Goal: Contribute content: Add original content to the website for others to see

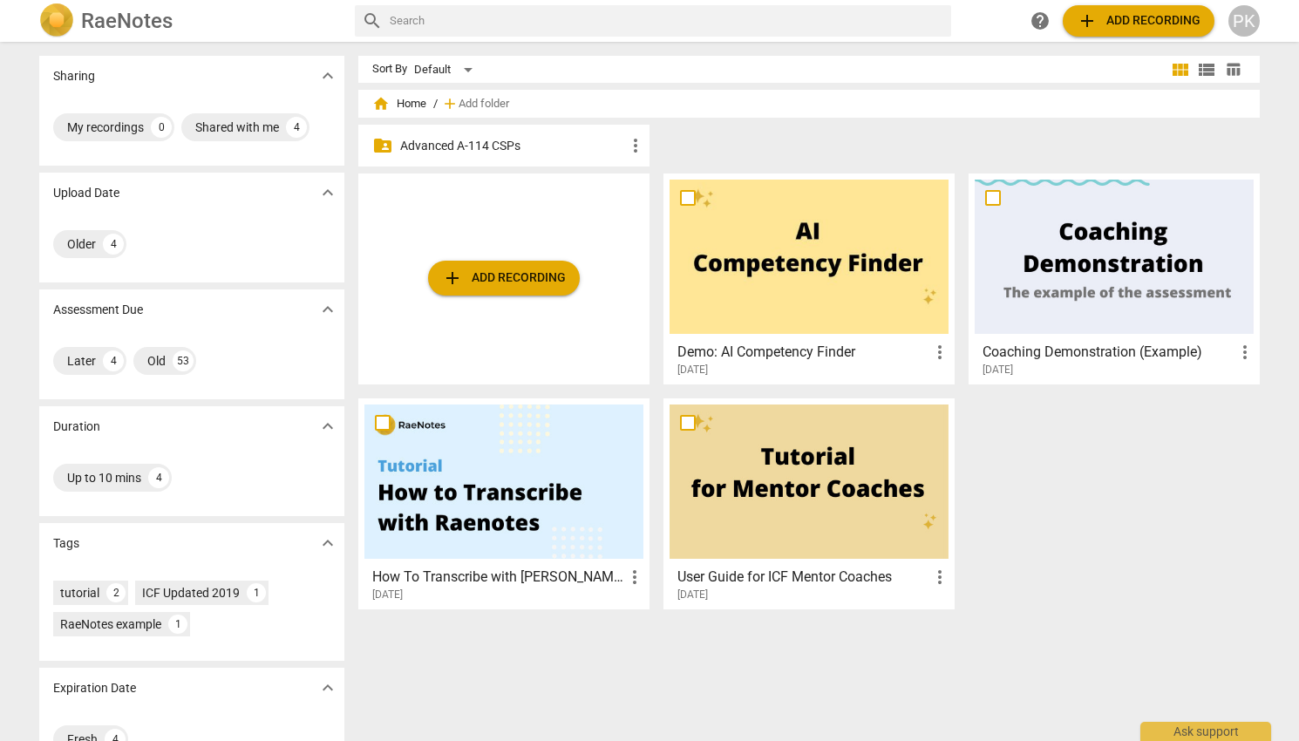
click at [518, 153] on p "Advanced A-114 CSPs" at bounding box center [512, 146] width 225 height 18
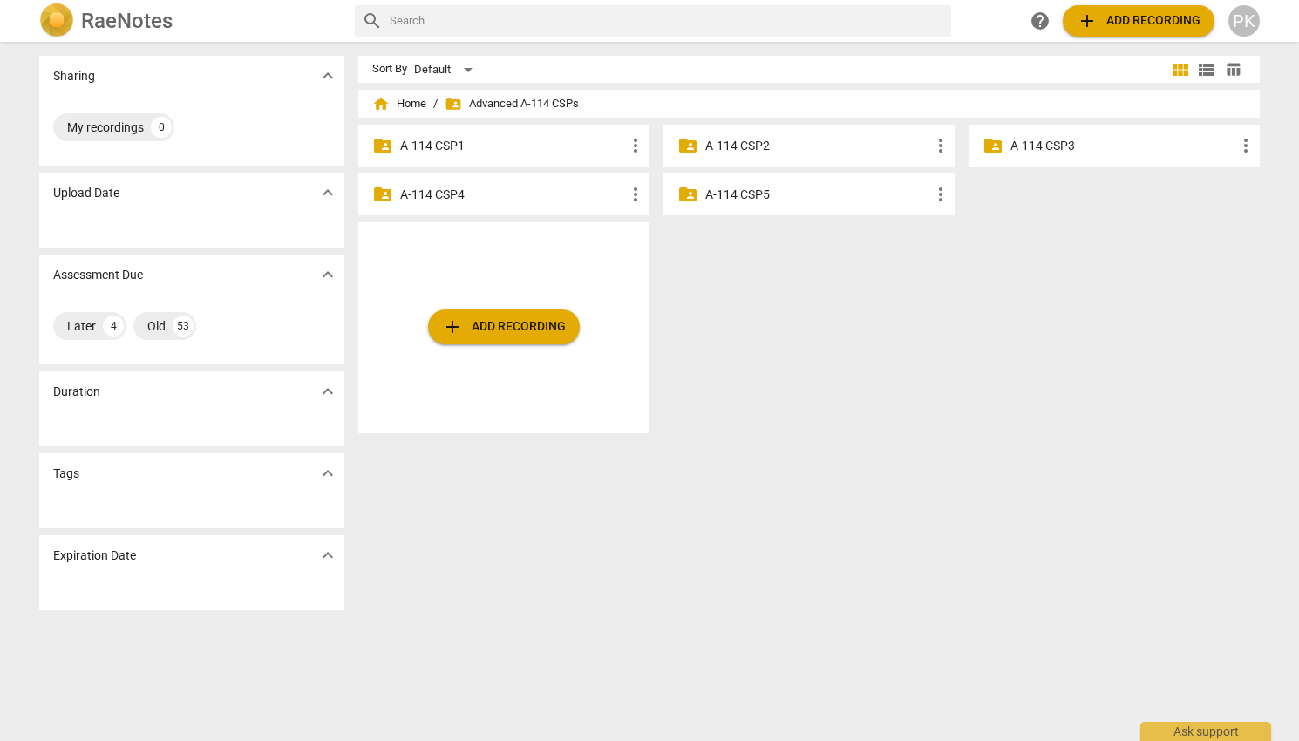
click at [547, 189] on p "A-114 CSP4" at bounding box center [512, 195] width 225 height 18
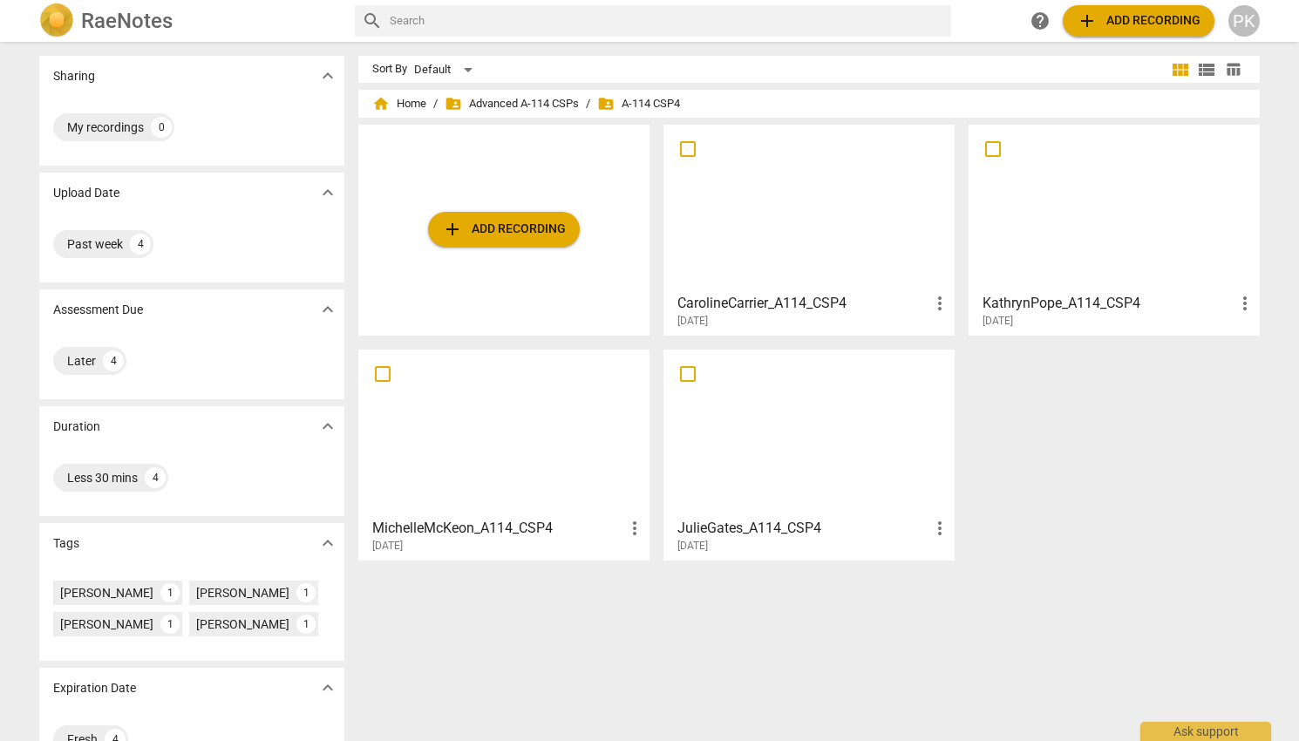
click at [504, 234] on span "add Add recording" at bounding box center [504, 229] width 124 height 21
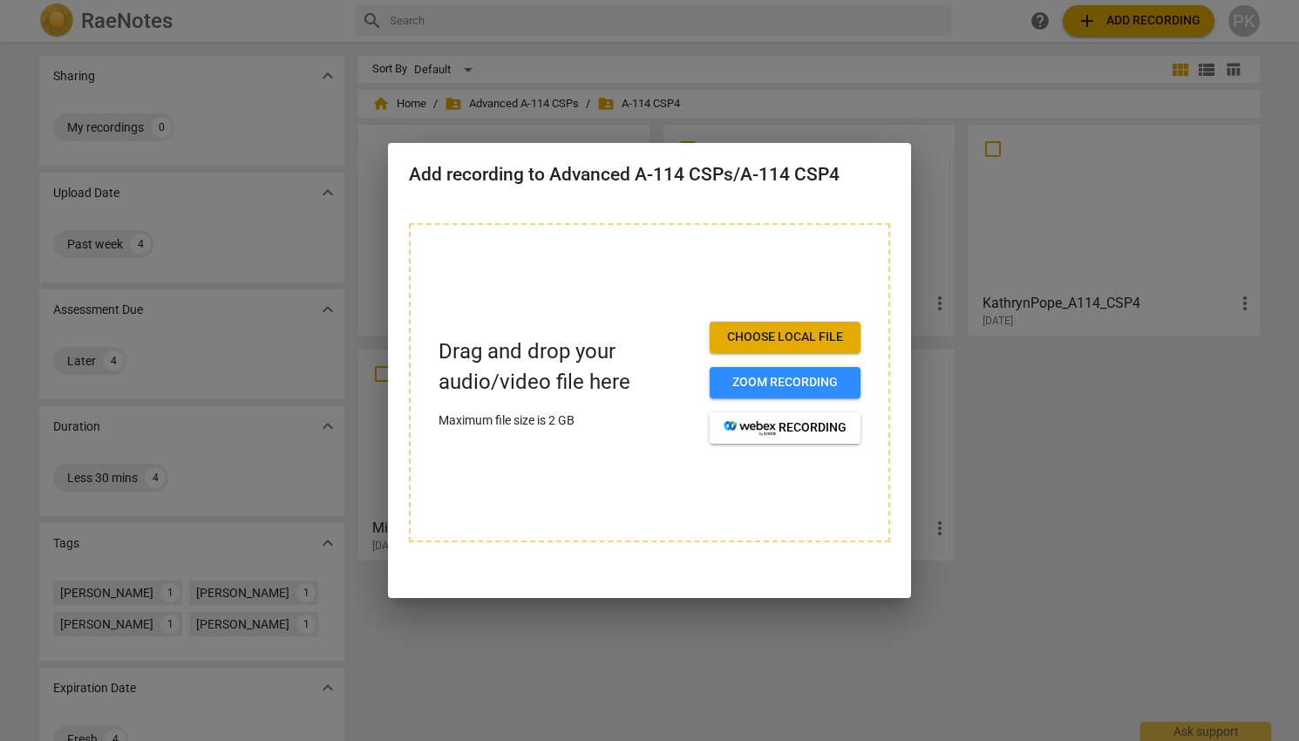
click at [780, 337] on span "Choose local file" at bounding box center [785, 337] width 123 height 17
click at [820, 330] on span "Choose local file" at bounding box center [785, 337] width 123 height 17
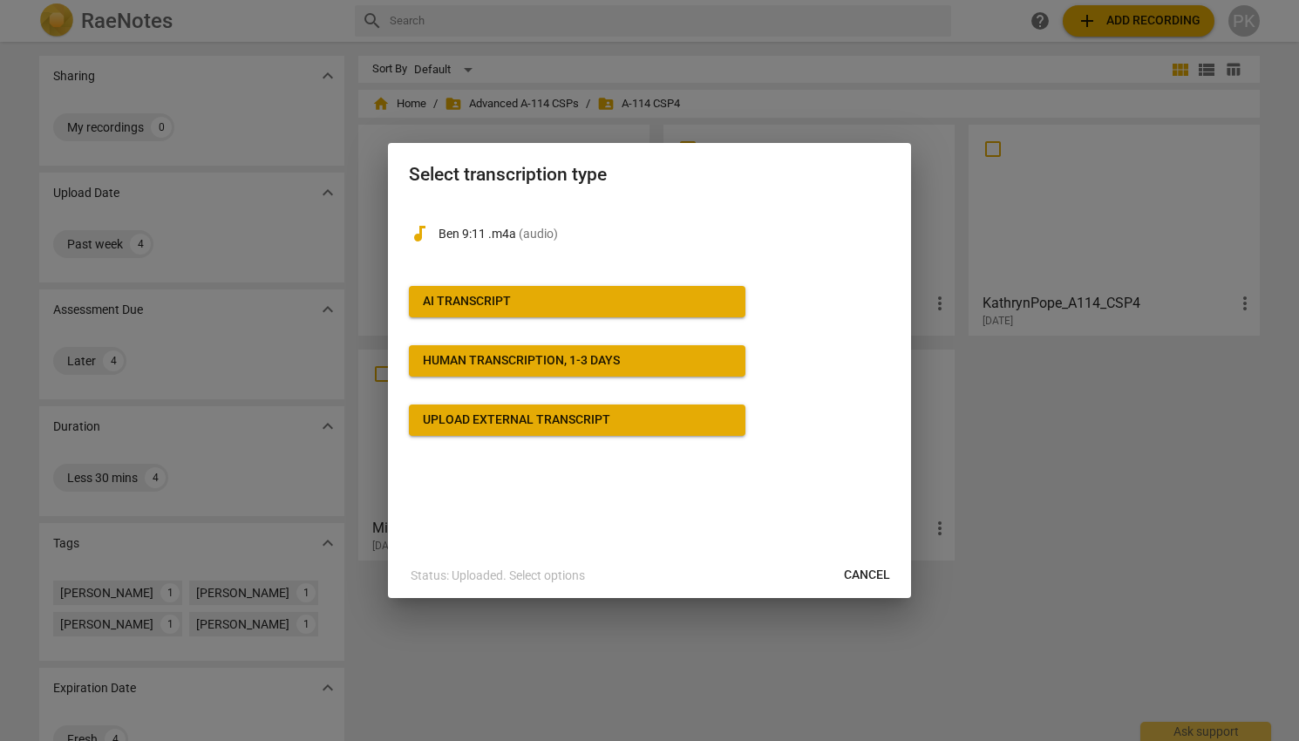
click at [636, 307] on span "AI Transcript" at bounding box center [577, 301] width 309 height 17
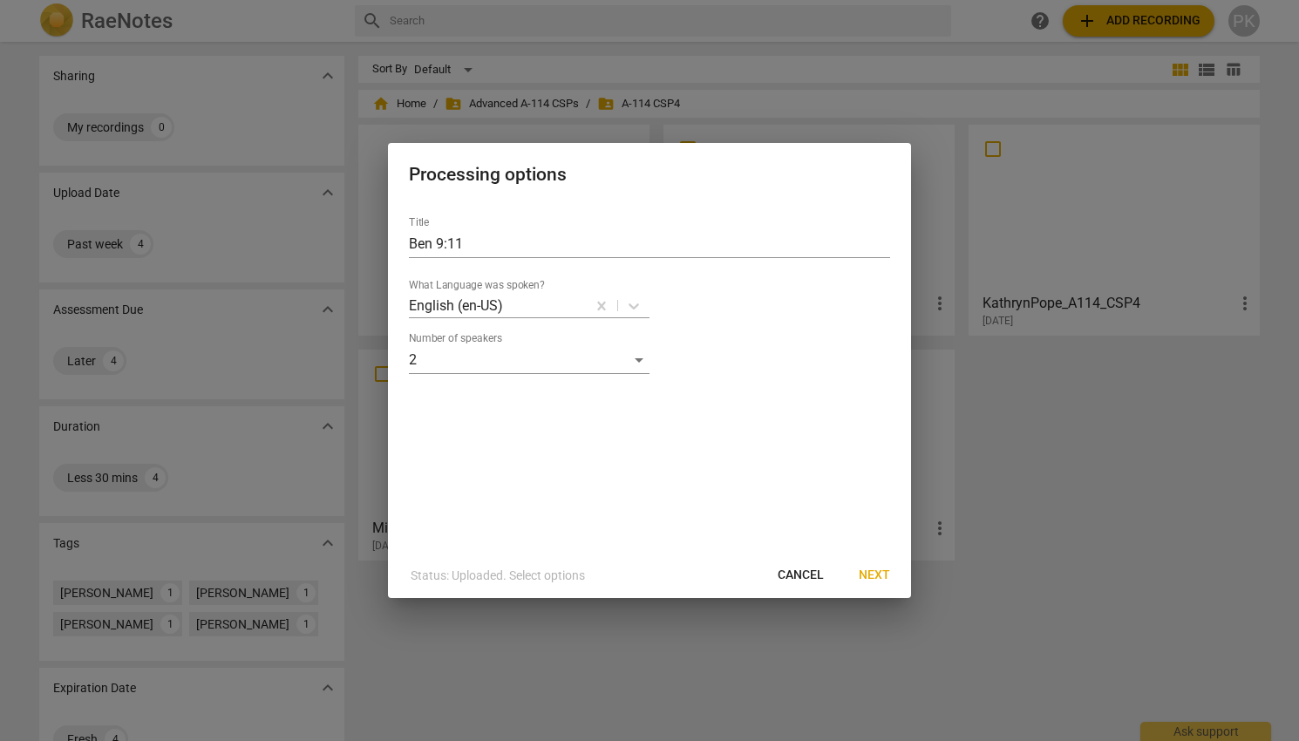
click at [880, 580] on span "Next" at bounding box center [874, 575] width 31 height 17
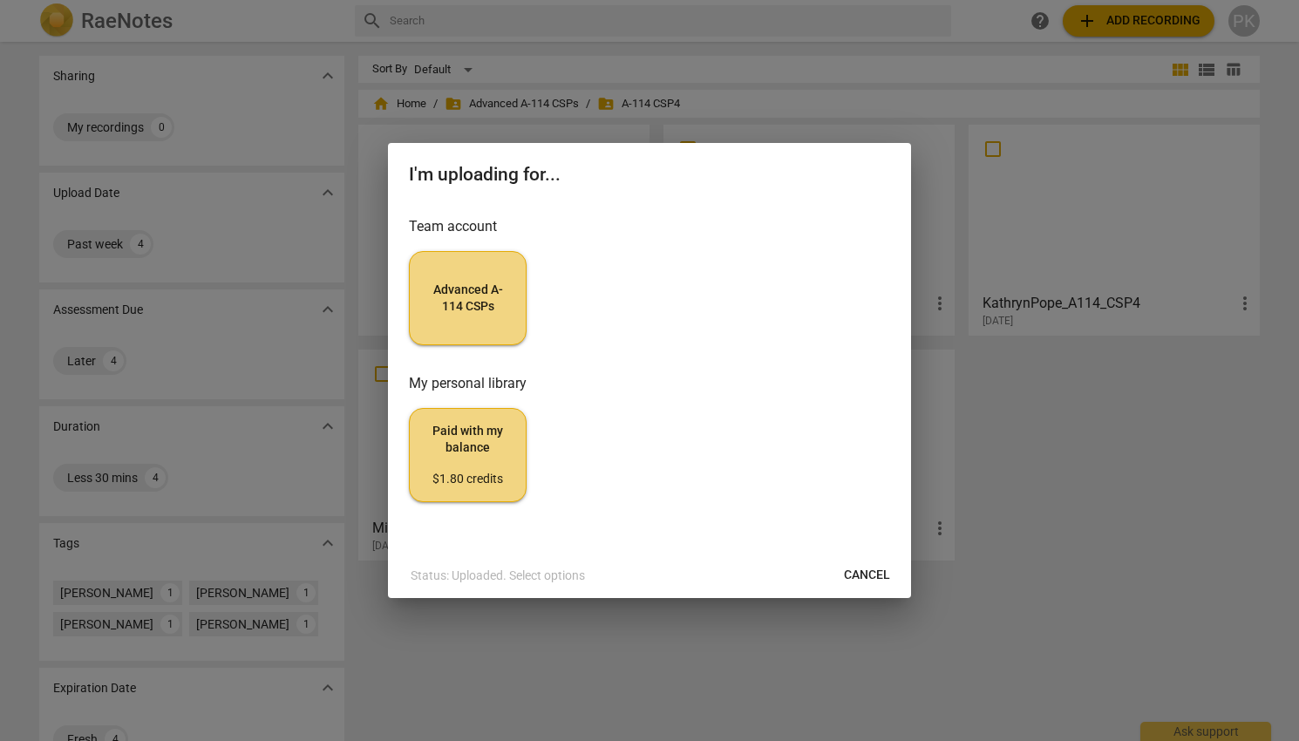
click at [474, 268] on button "Advanced A-114 CSPs" at bounding box center [468, 298] width 118 height 94
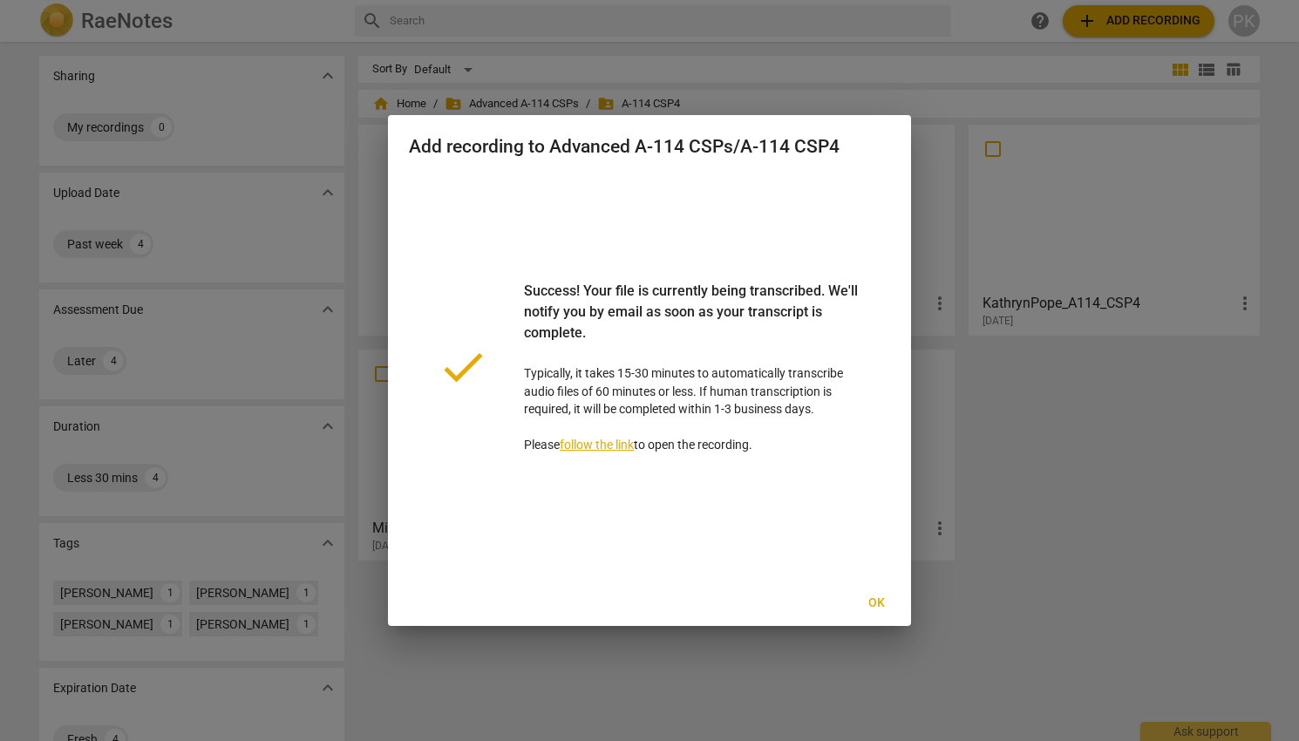
click at [878, 613] on button "Ok" at bounding box center [876, 603] width 56 height 31
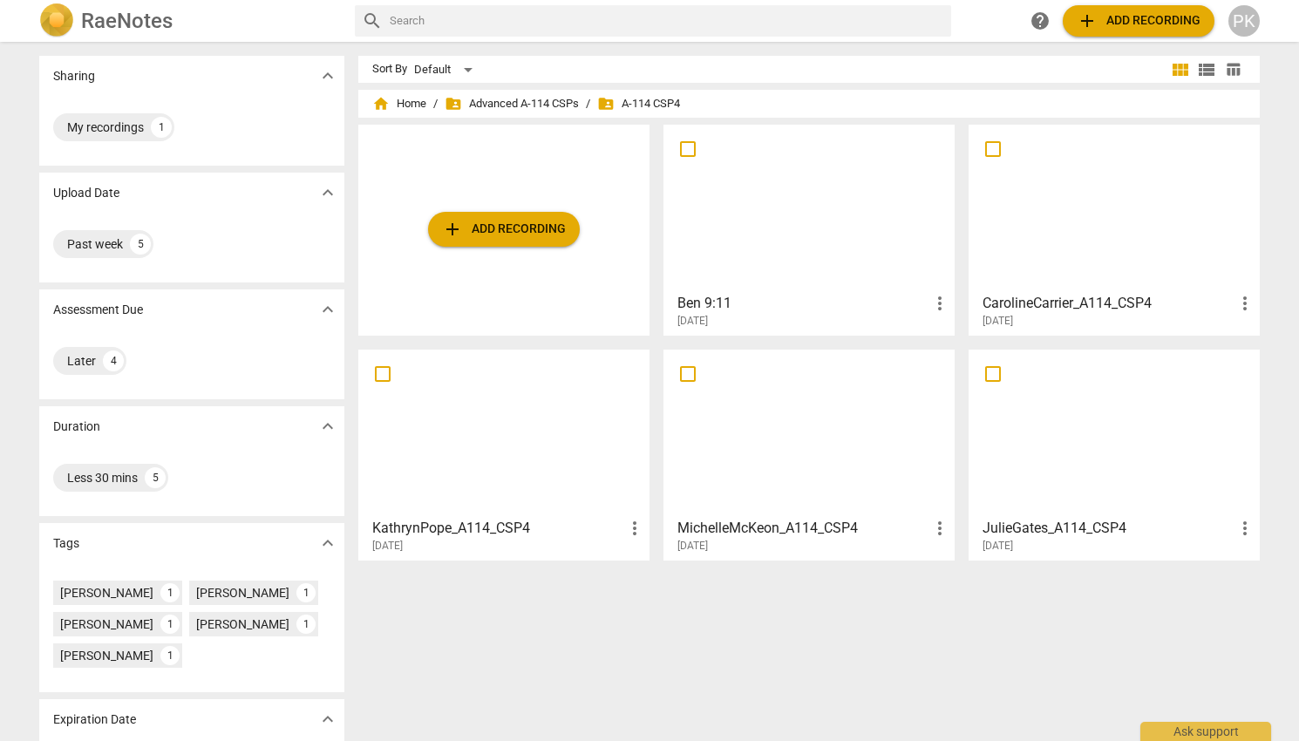
click at [935, 298] on span "more_vert" at bounding box center [940, 303] width 21 height 21
click at [710, 300] on div at bounding box center [649, 370] width 1299 height 741
click at [695, 300] on h3 "Ben 9:11" at bounding box center [804, 303] width 252 height 21
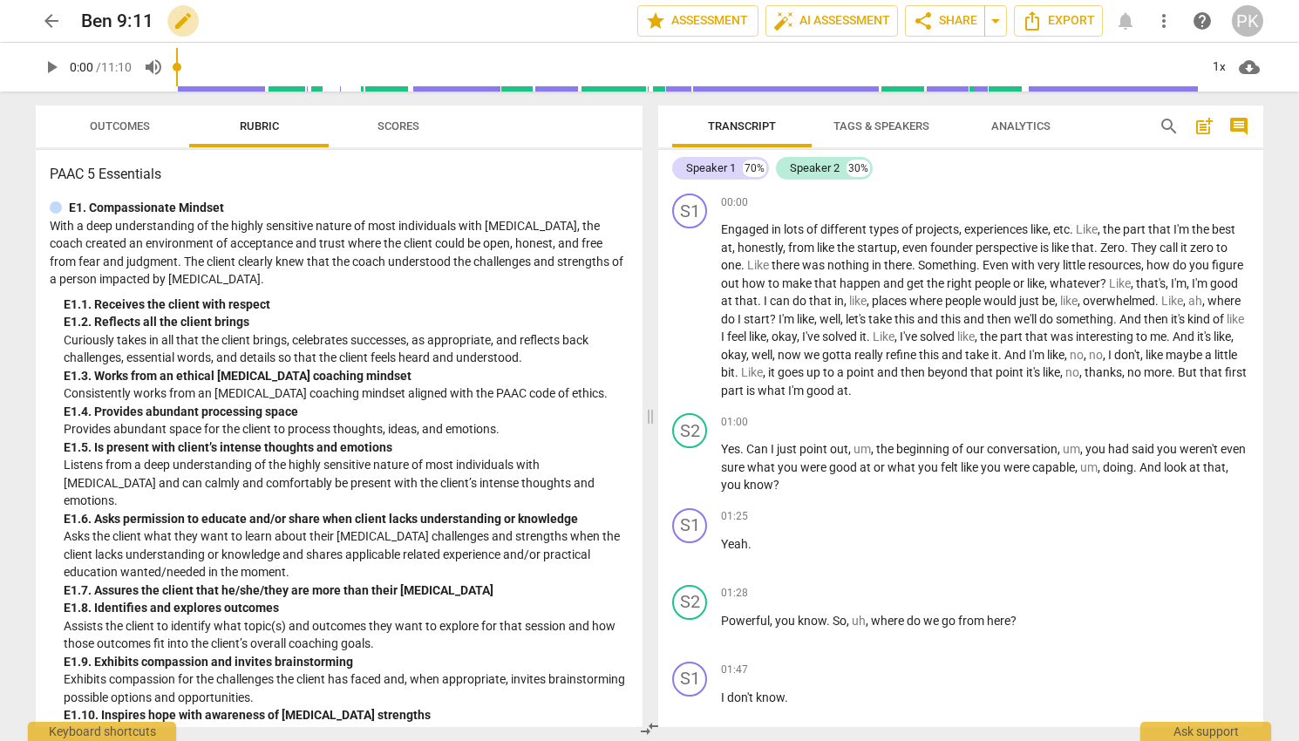
click at [181, 31] on span "edit" at bounding box center [183, 20] width 21 height 21
click at [55, 15] on span "arrow_back" at bounding box center [51, 20] width 21 height 21
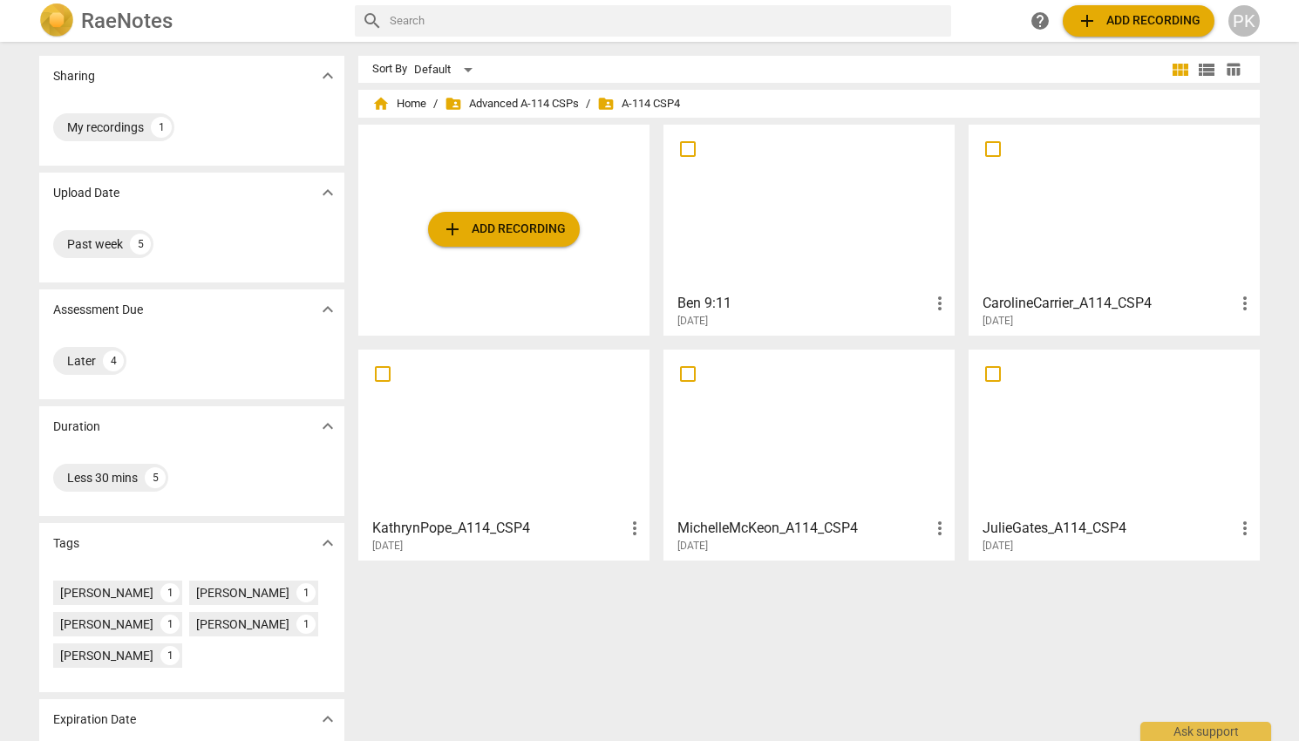
click at [705, 307] on h3 "Ben 9:11" at bounding box center [804, 303] width 252 height 21
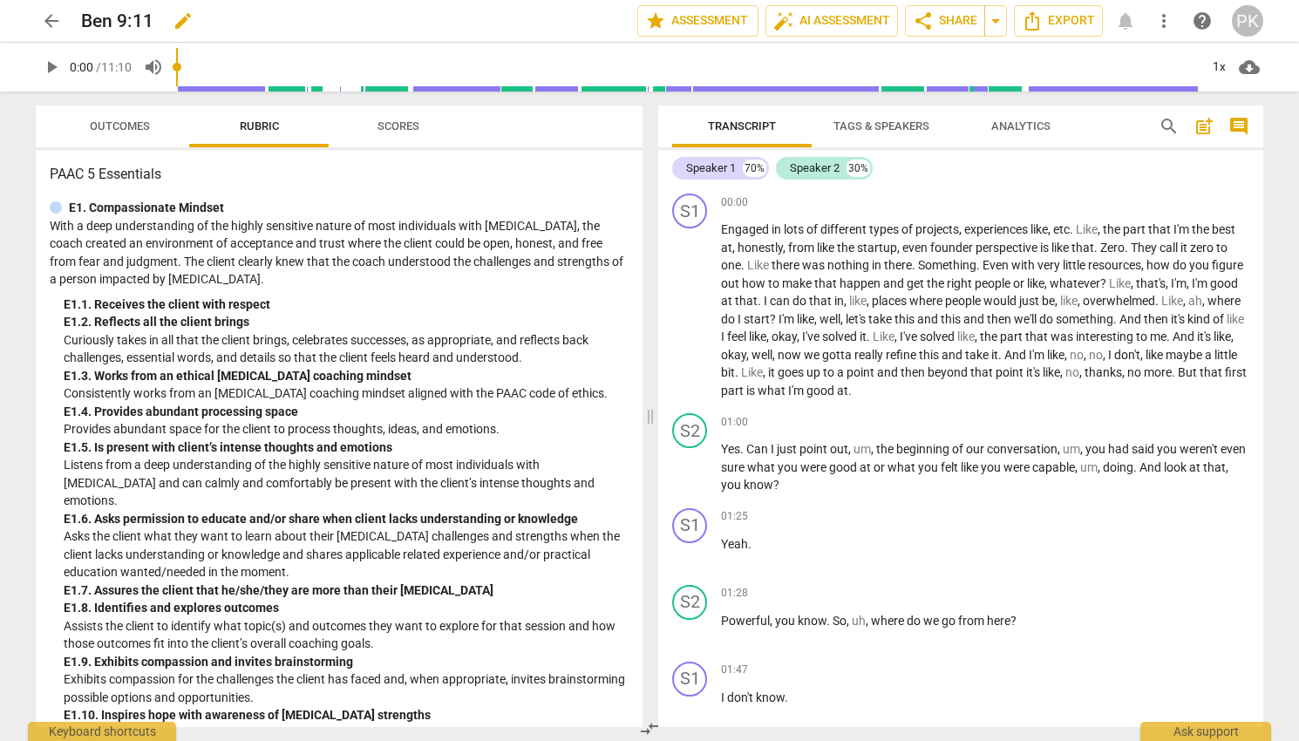
click at [102, 21] on h2 "Ben 9:11" at bounding box center [117, 21] width 72 height 22
click at [188, 19] on span "edit" at bounding box center [183, 20] width 21 height 21
click at [150, 14] on input "Ben 9:11" at bounding box center [321, 20] width 480 height 33
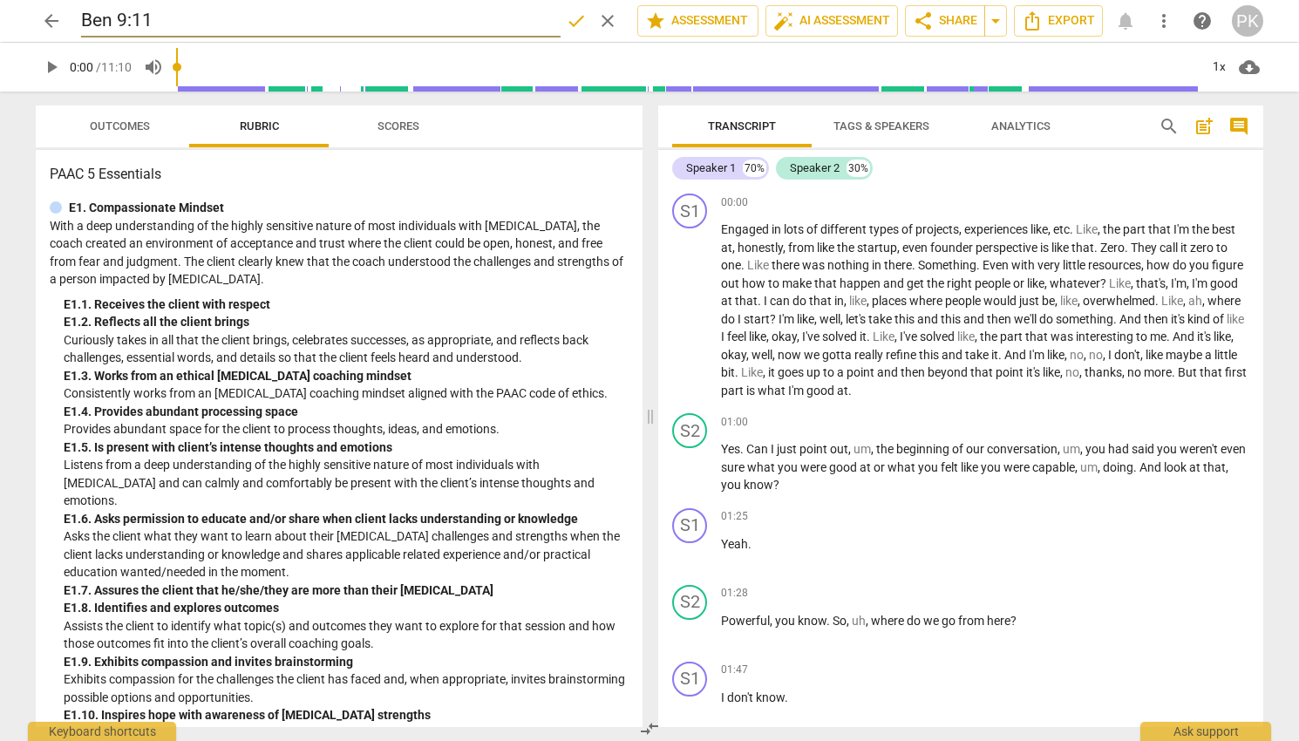
click at [150, 14] on input "Ben 9:11" at bounding box center [321, 20] width 480 height 33
type input "PaigeKrug_ADV114_CSP4"
click at [574, 22] on span "done" at bounding box center [576, 20] width 21 height 21
click at [55, 23] on span "arrow_back" at bounding box center [51, 20] width 21 height 21
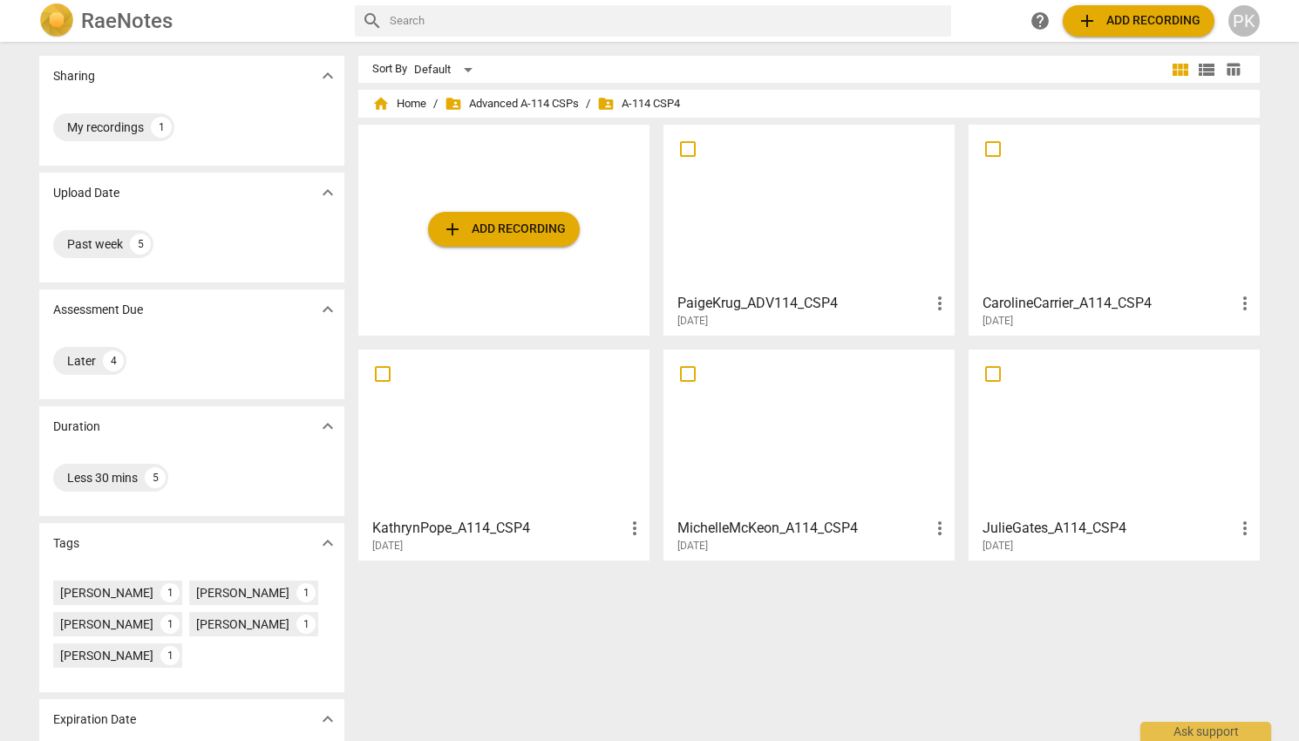
click at [942, 304] on span "more_vert" at bounding box center [940, 303] width 21 height 21
click at [945, 304] on li "Move" at bounding box center [959, 304] width 66 height 42
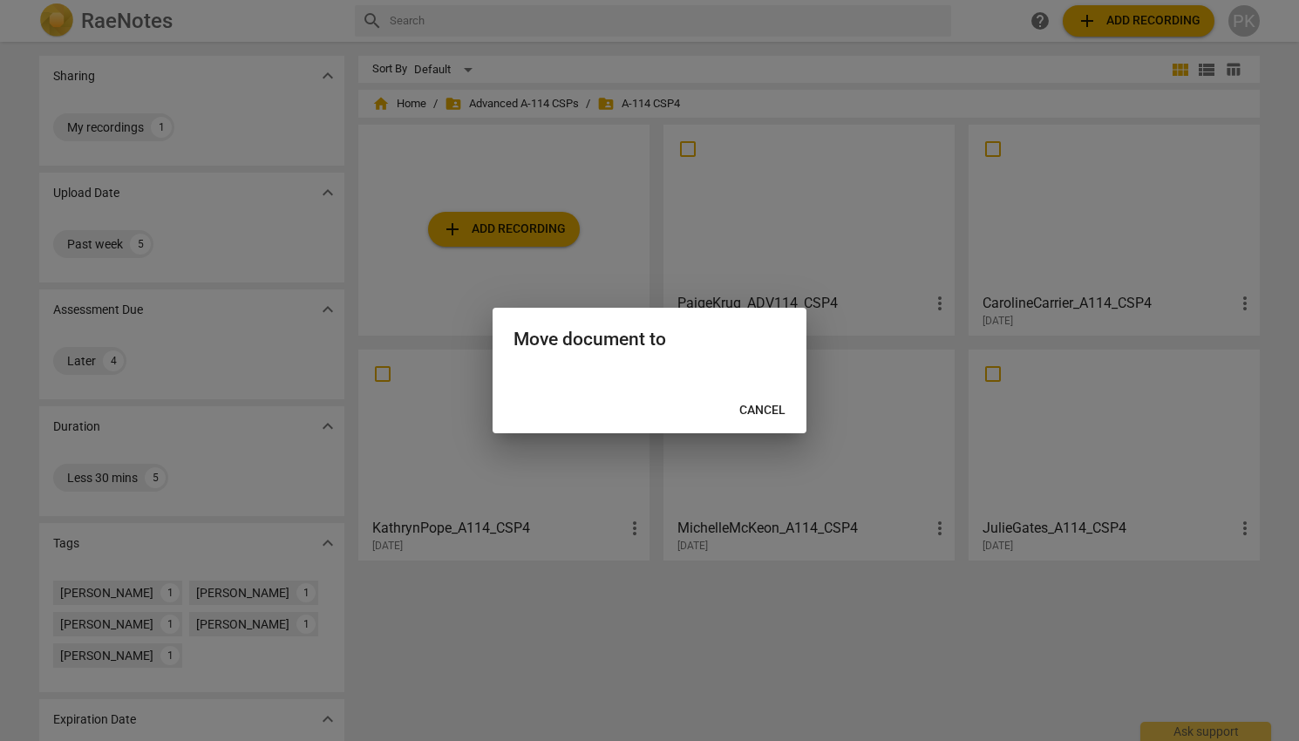
click at [751, 413] on span "Cancel" at bounding box center [762, 410] width 46 height 17
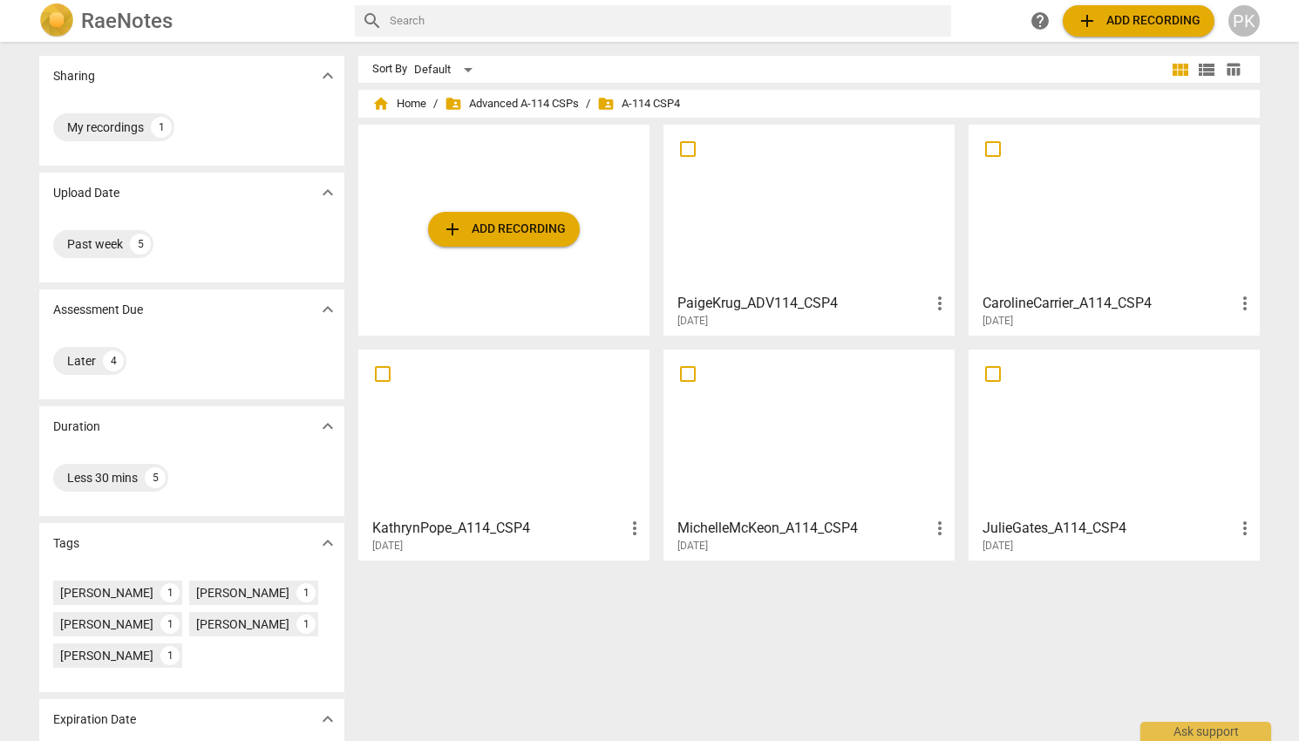
click at [753, 303] on h3 "PaigeKrug_ADV114_CSP4" at bounding box center [804, 303] width 252 height 21
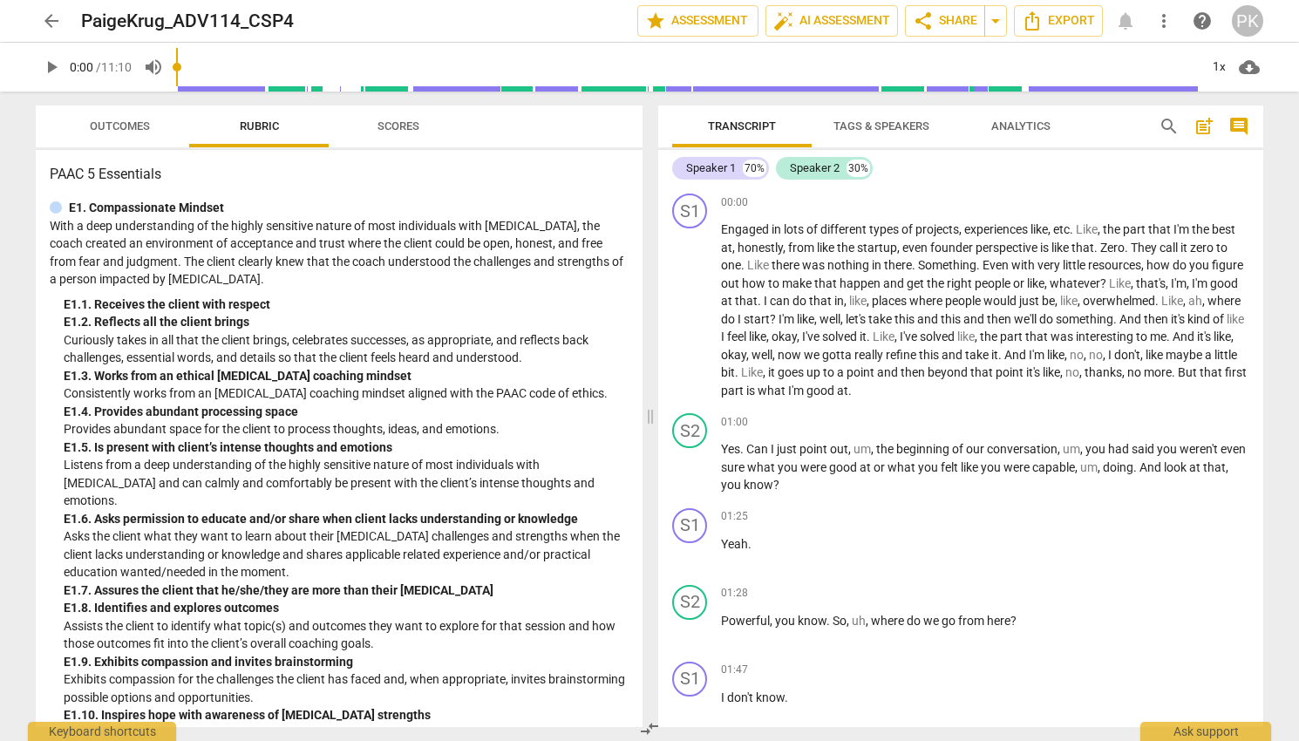
click at [131, 124] on span "Outcomes" at bounding box center [120, 125] width 60 height 13
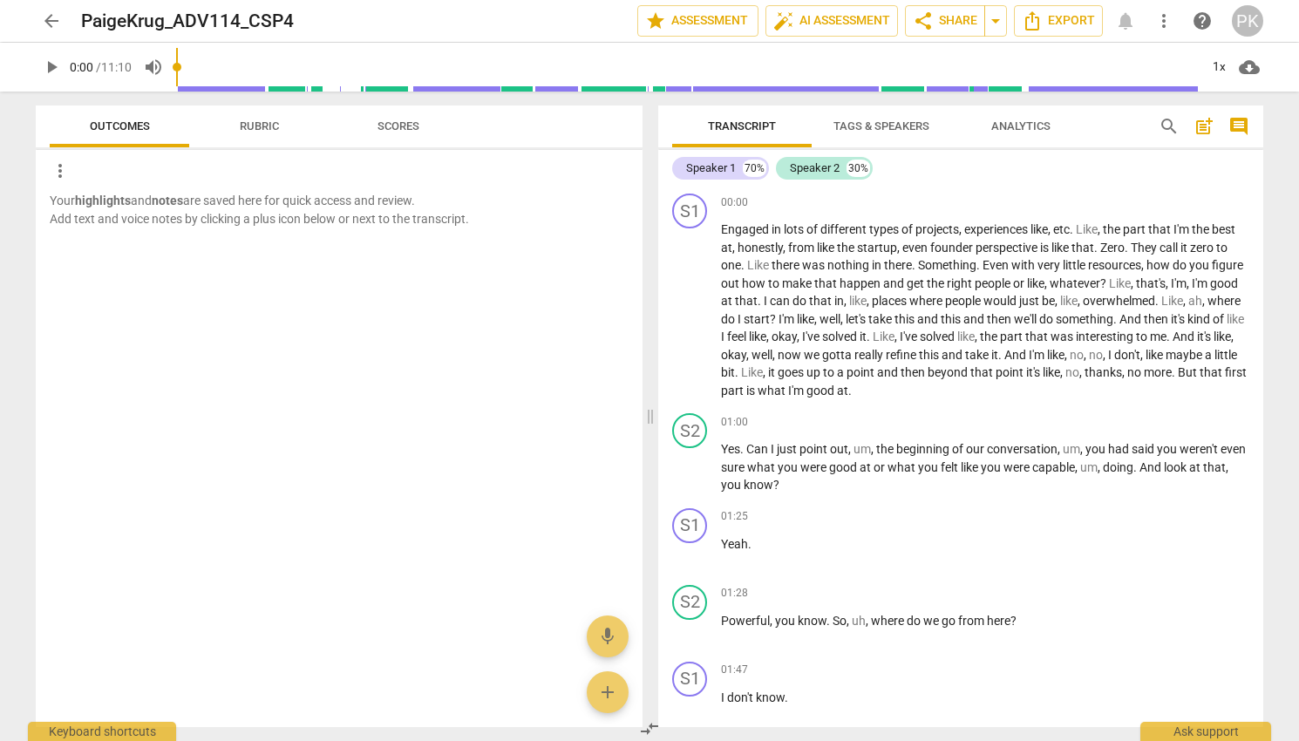
click at [1203, 133] on span "post_add" at bounding box center [1204, 126] width 21 height 21
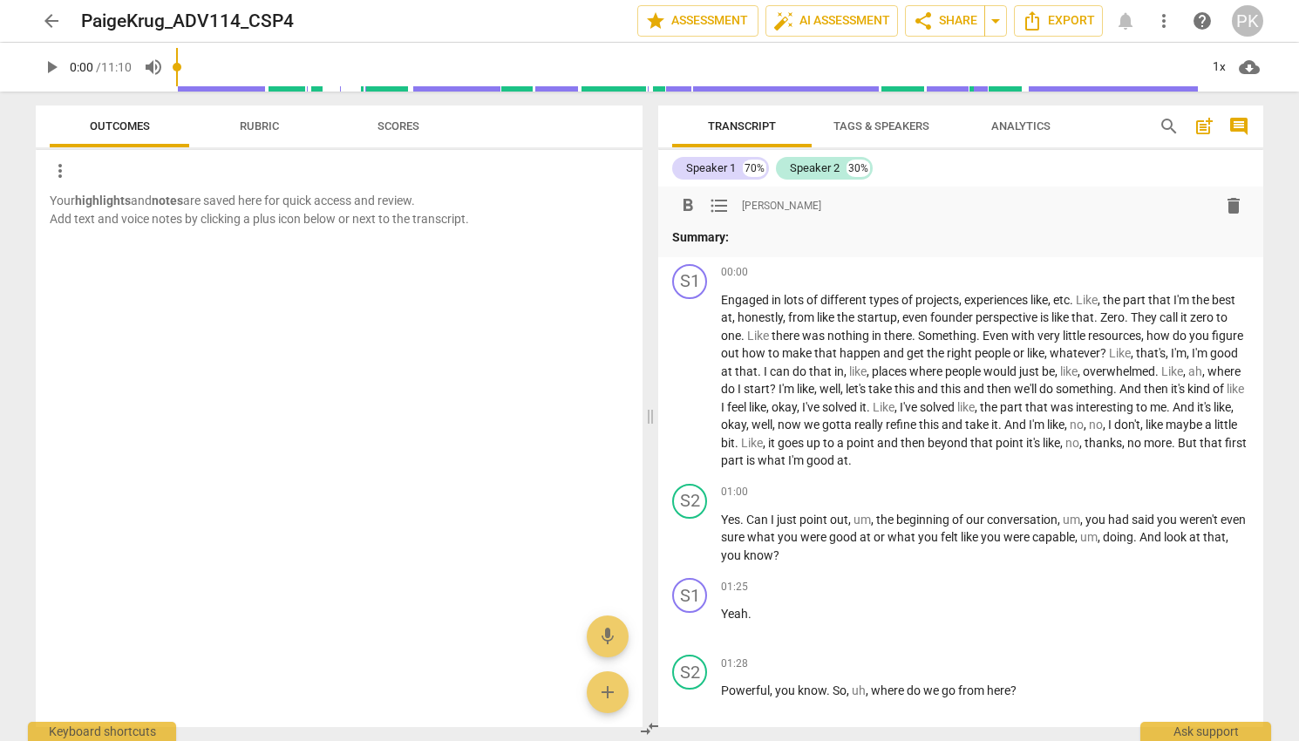
click at [50, 21] on span "arrow_back" at bounding box center [51, 20] width 21 height 21
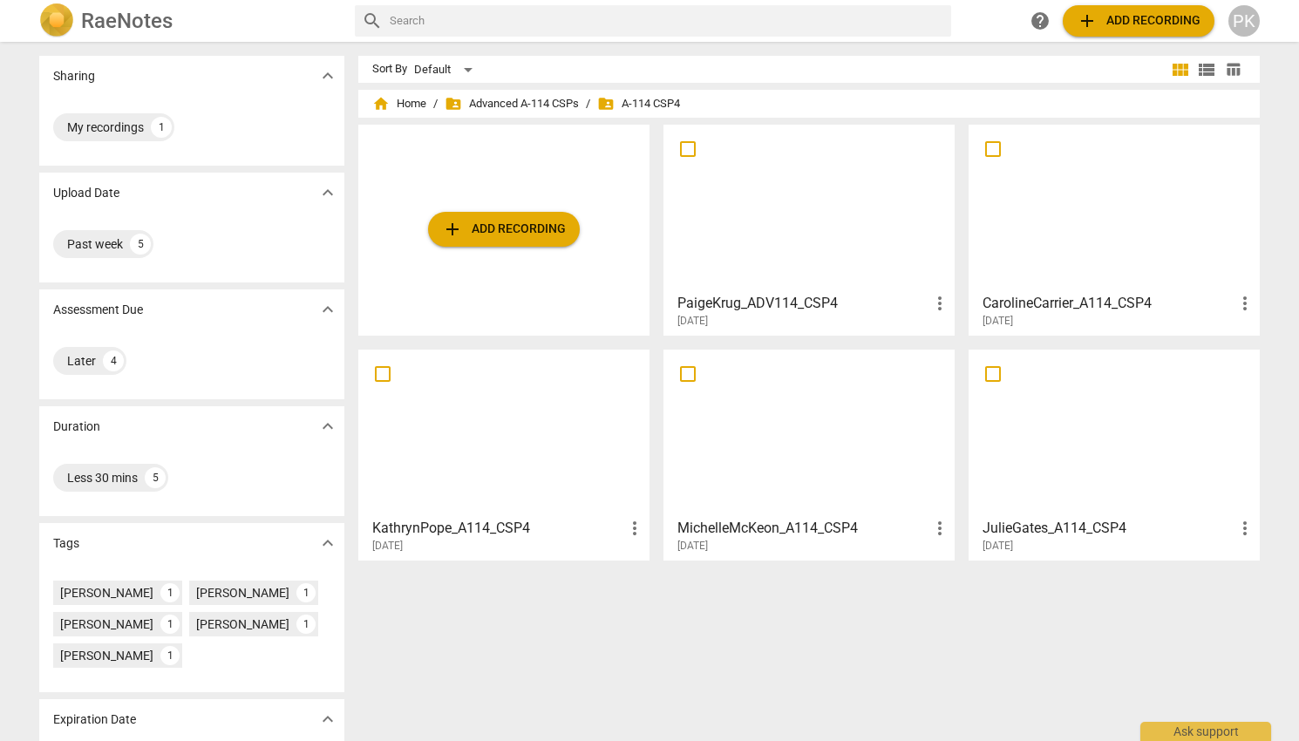
click at [935, 308] on span "more_vert" at bounding box center [940, 303] width 21 height 21
click at [856, 614] on div at bounding box center [649, 370] width 1299 height 741
click at [887, 209] on div at bounding box center [809, 208] width 279 height 154
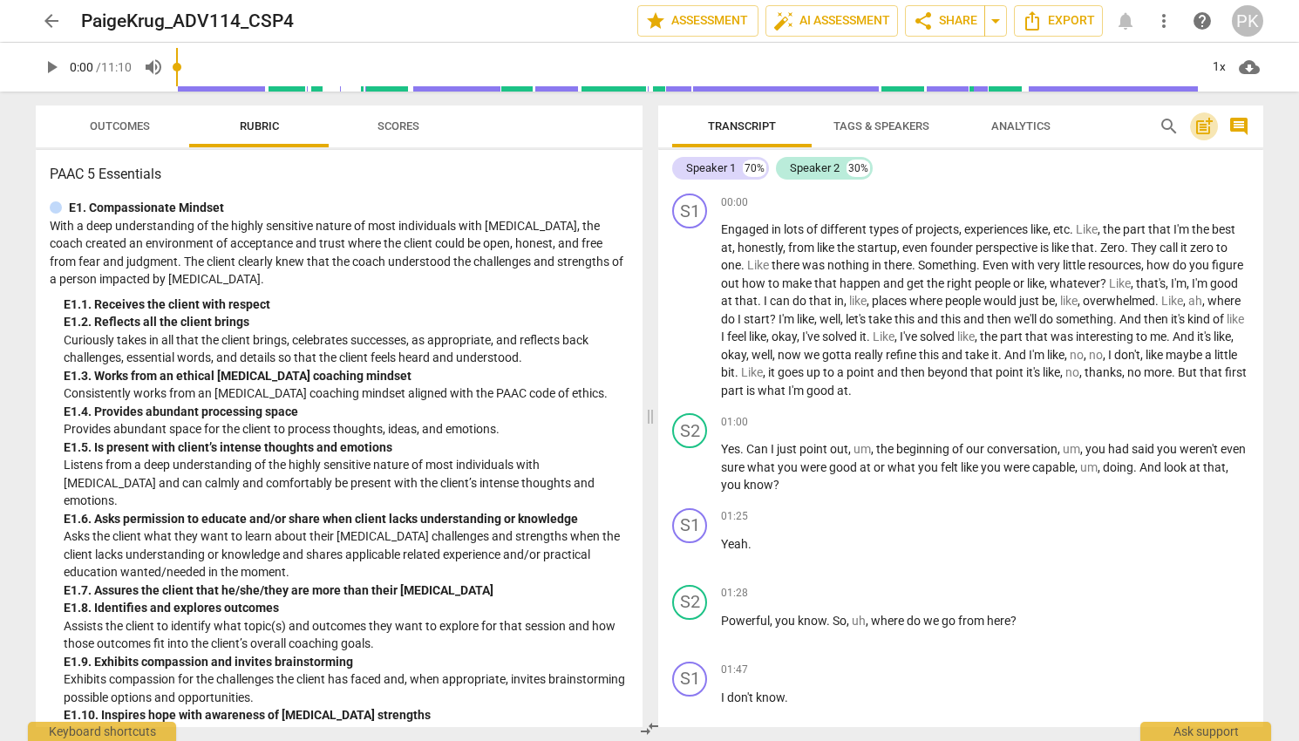
click at [1207, 137] on button "post_add" at bounding box center [1204, 126] width 28 height 28
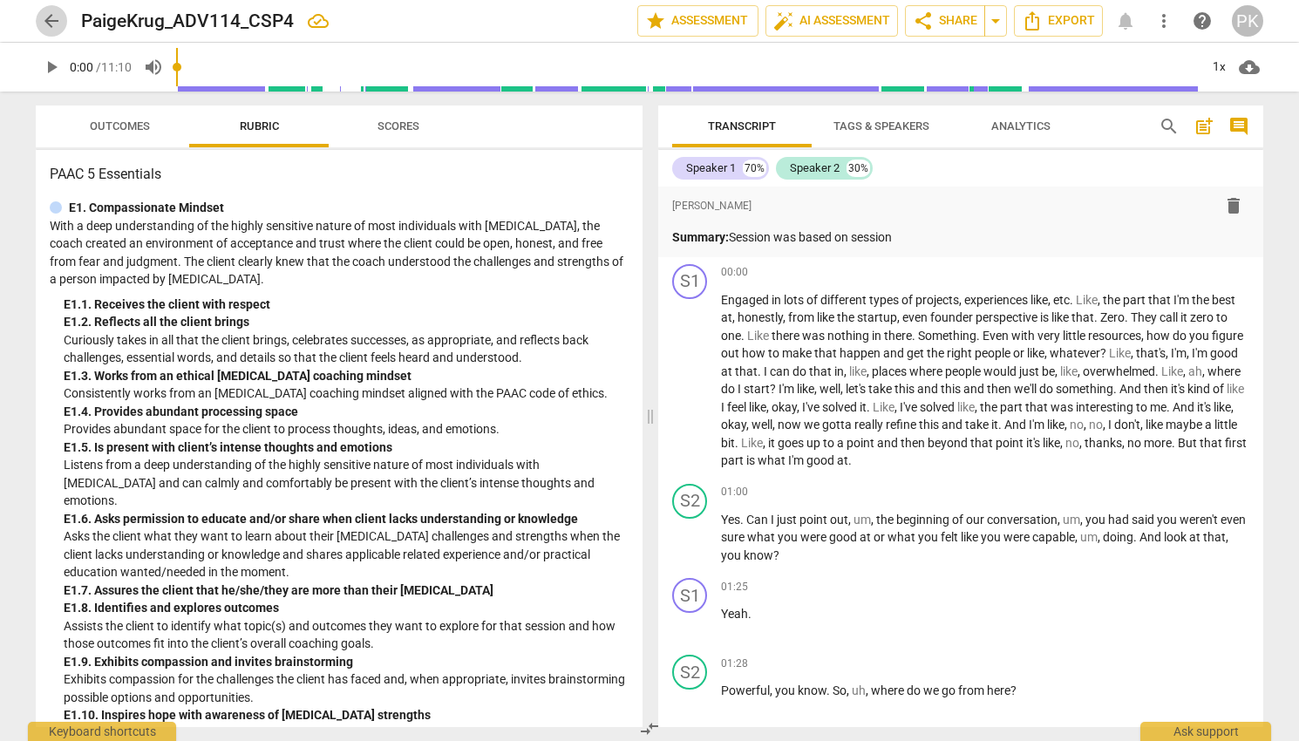
click at [54, 24] on span "arrow_back" at bounding box center [51, 20] width 21 height 21
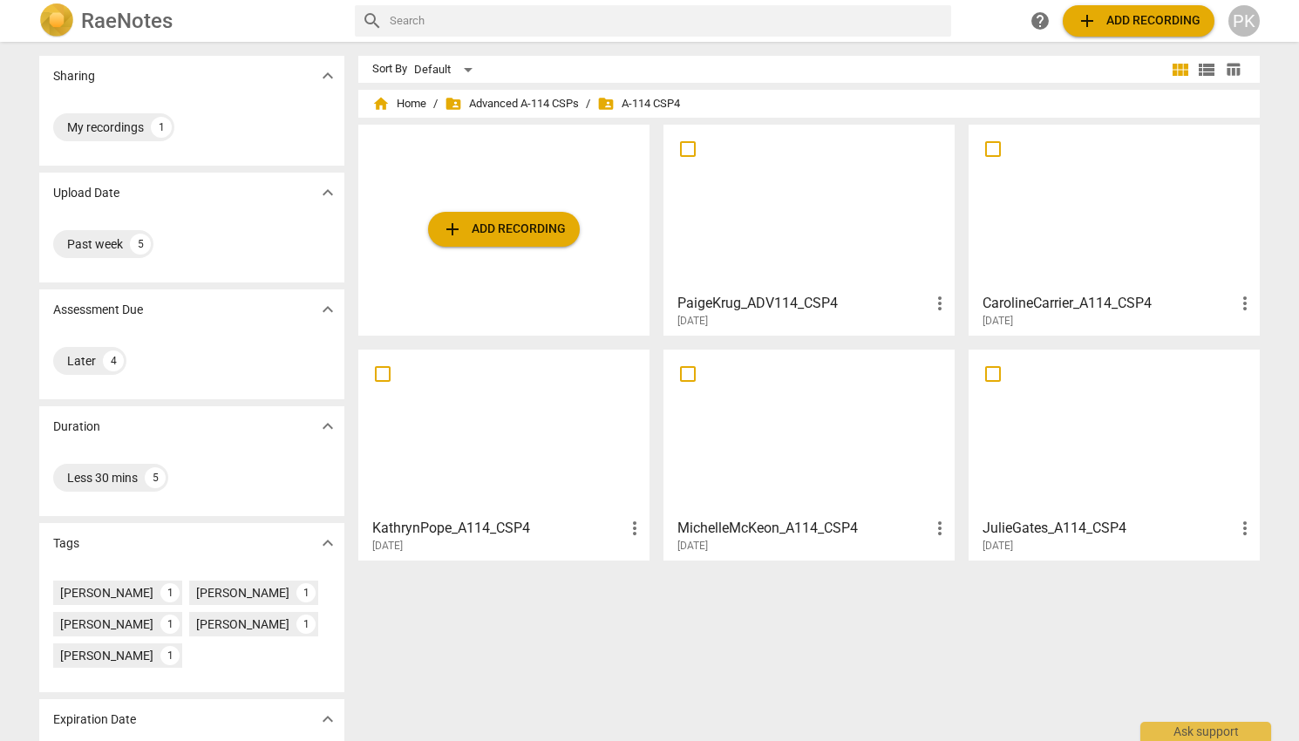
click at [930, 305] on span "more_vert" at bounding box center [940, 303] width 21 height 21
click at [964, 353] on li "Delete" at bounding box center [959, 345] width 66 height 42
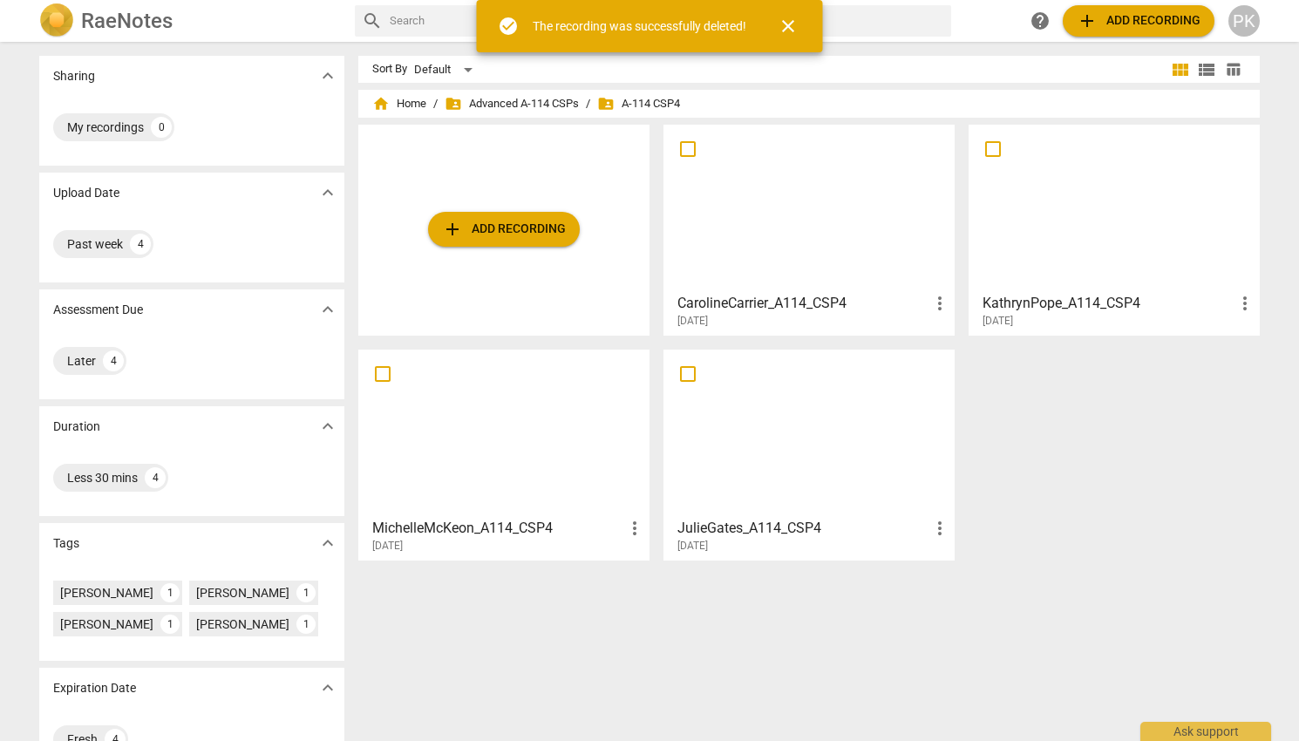
click at [794, 17] on span "close" at bounding box center [788, 26] width 21 height 21
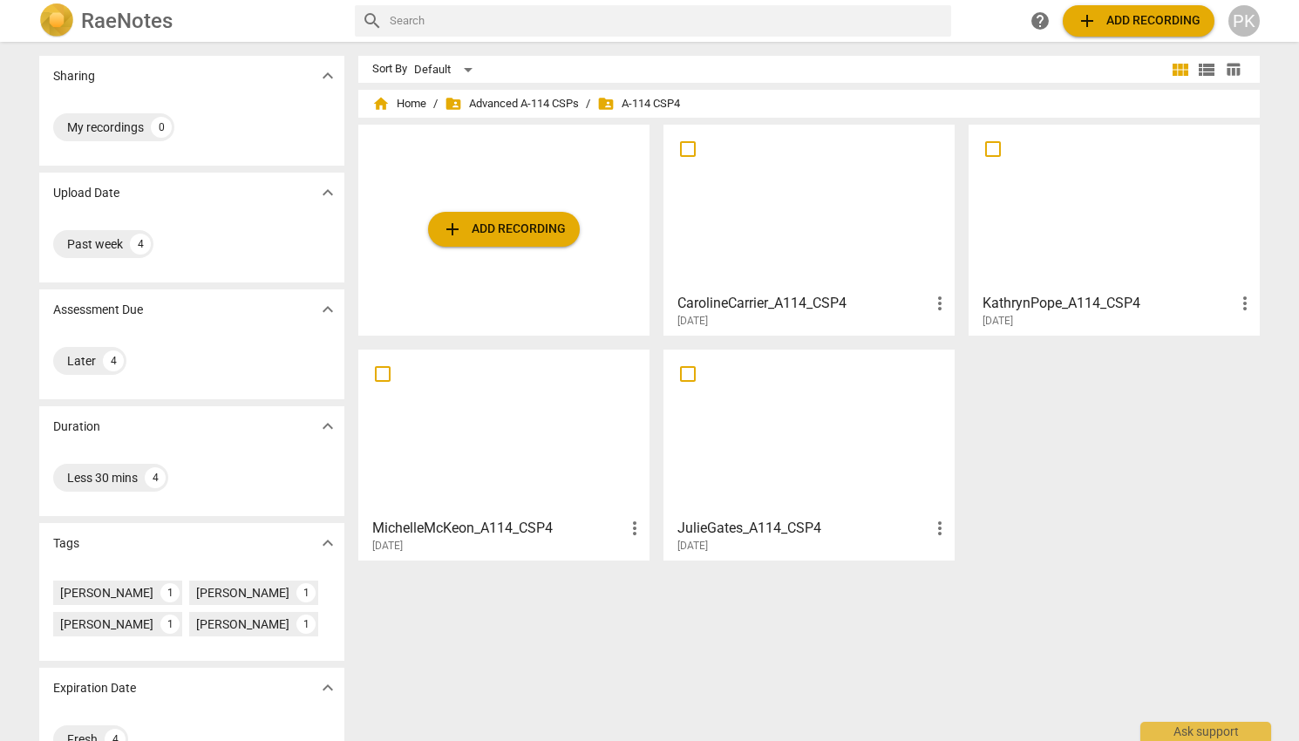
drag, startPoint x: 1267, startPoint y: 579, endPoint x: 1134, endPoint y: 602, distance: 135.3
click at [1134, 602] on div "Sharing expand_more My recordings 0 Upload Date expand_more Past week 4 Assessm…" at bounding box center [649, 393] width 1299 height 698
click at [1134, 602] on div "Sort By Default view_module view_list table_chart home Home / folder_shared Adv…" at bounding box center [816, 391] width 916 height 671
click at [519, 235] on span "add Add recording" at bounding box center [504, 229] width 124 height 21
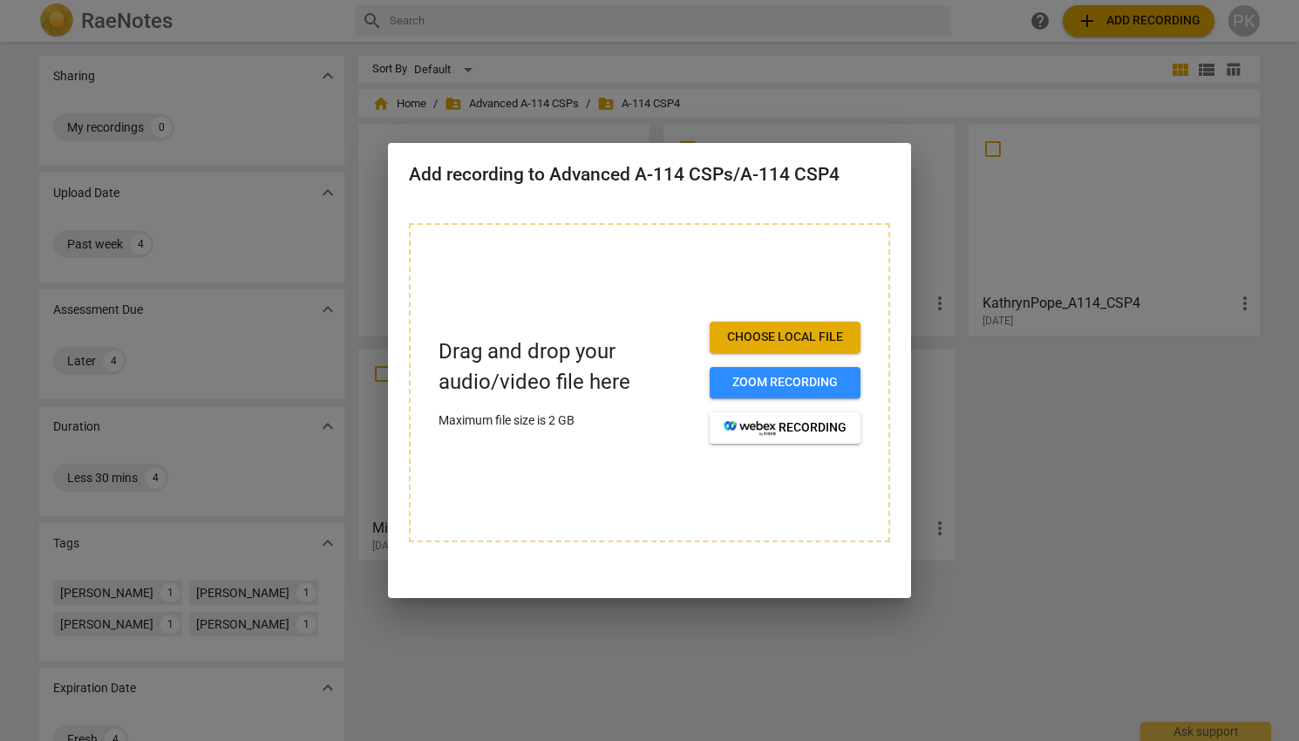
click at [827, 337] on span "Choose local file" at bounding box center [785, 337] width 123 height 17
click at [10, 597] on div at bounding box center [649, 370] width 1299 height 741
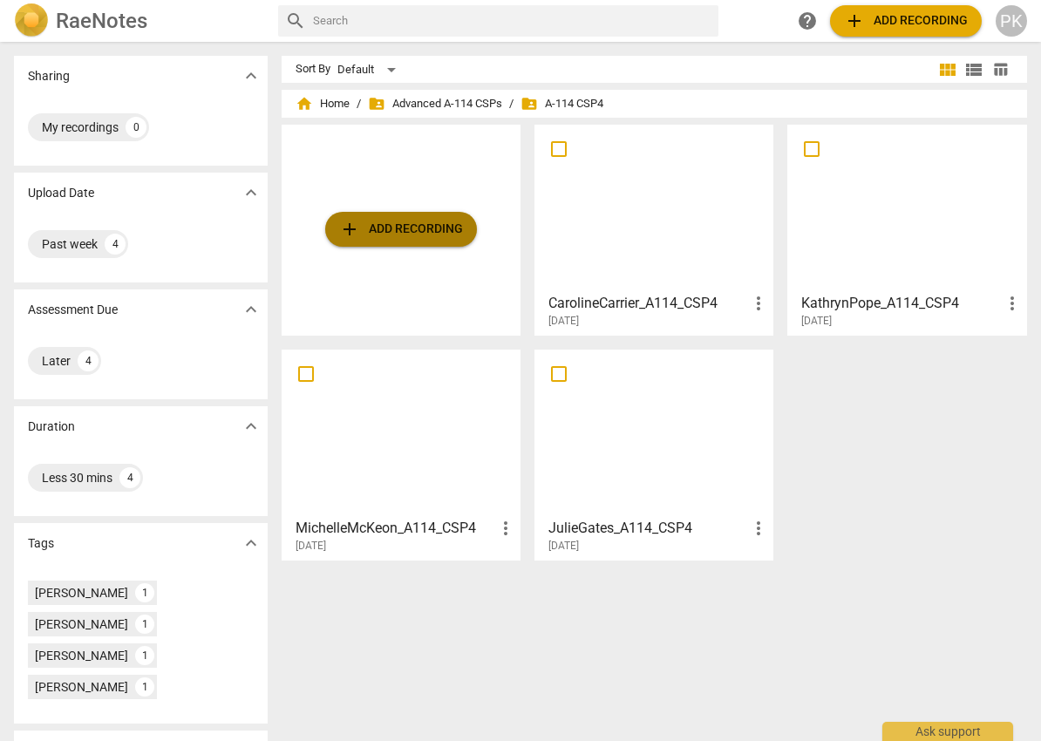
click at [443, 231] on span "add Add recording" at bounding box center [401, 229] width 124 height 21
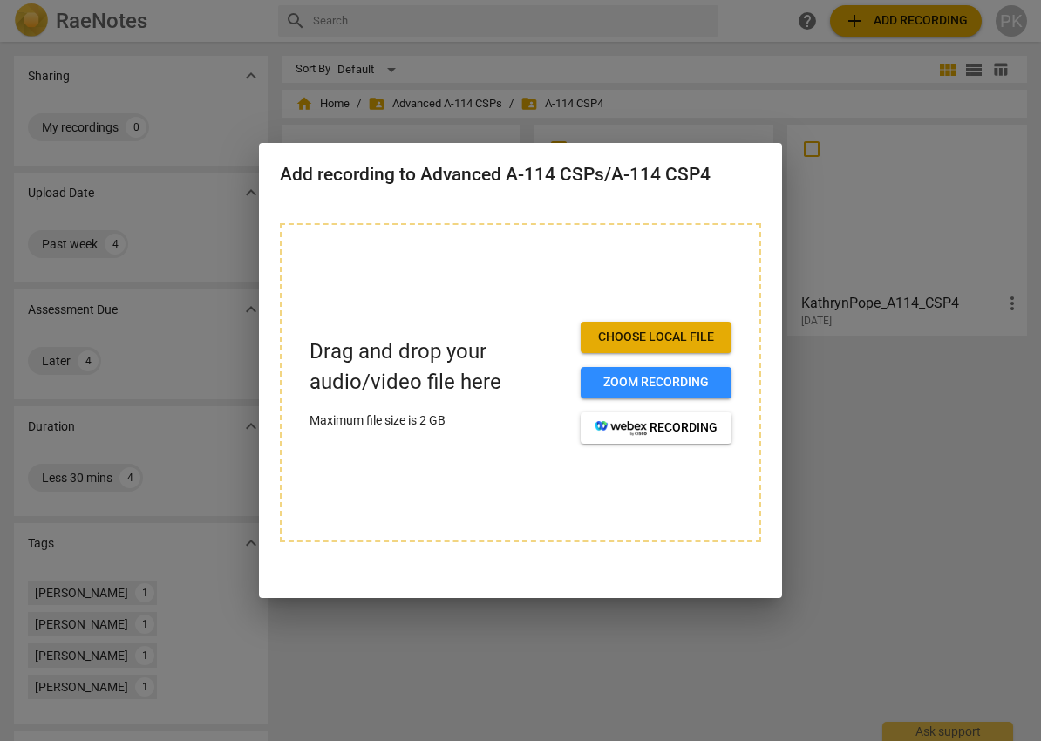
click at [678, 339] on span "Choose local file" at bounding box center [656, 337] width 123 height 17
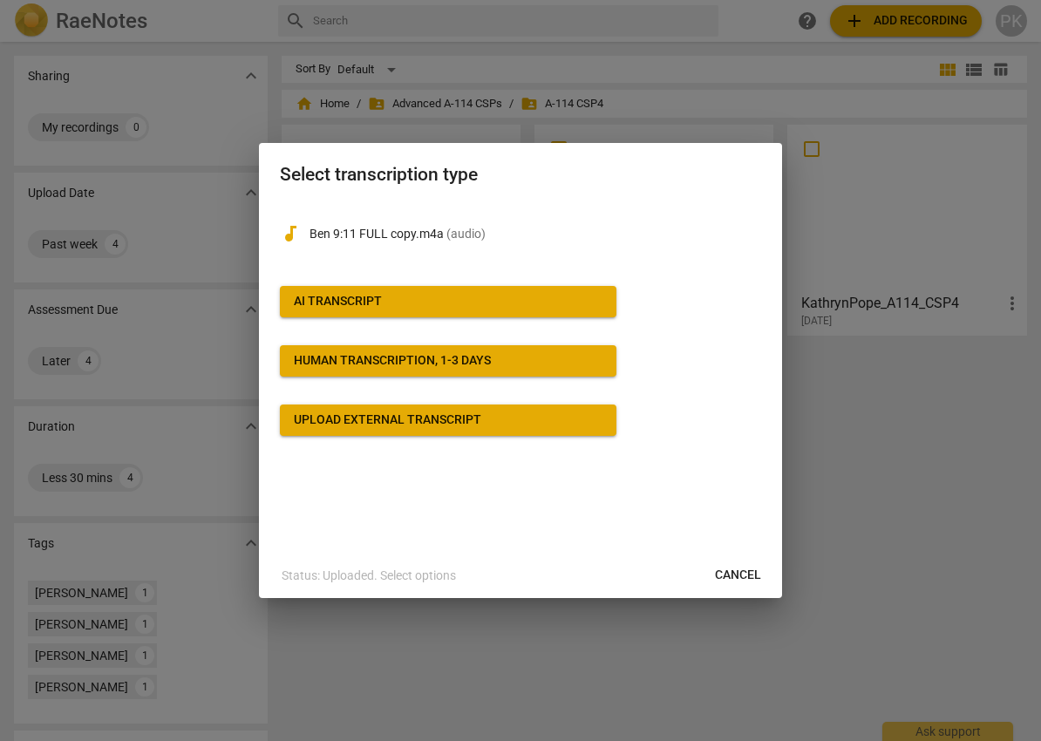
click at [549, 295] on span "AI Transcript" at bounding box center [448, 301] width 309 height 17
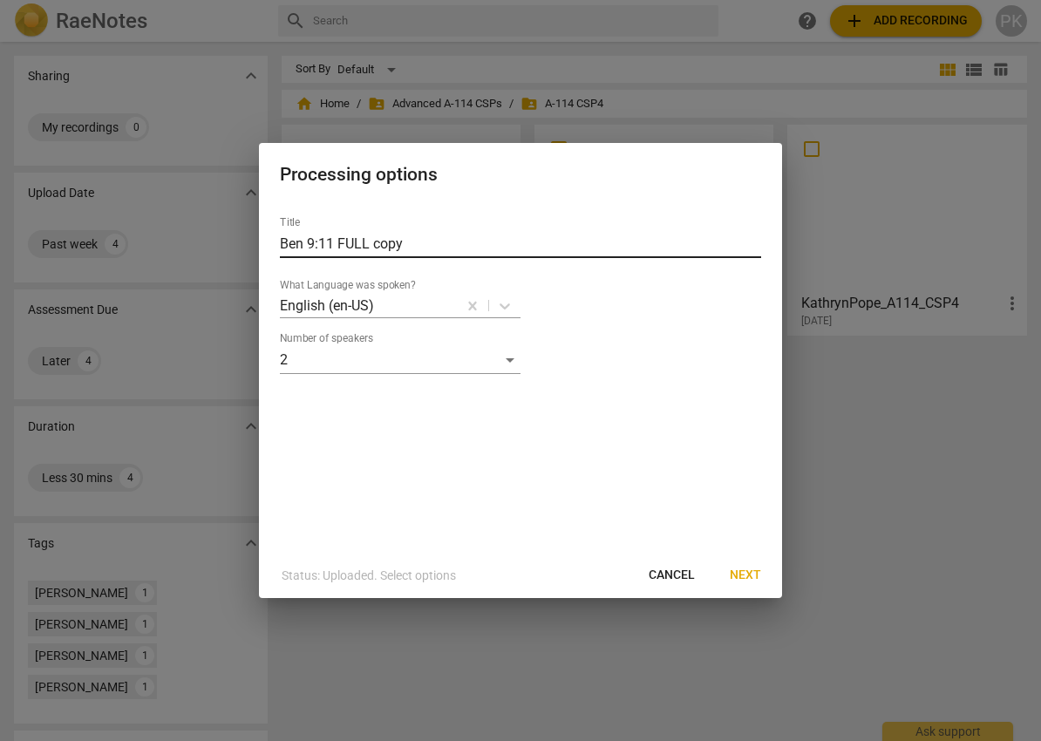
click at [468, 249] on input "Ben 9:11 FULL copy" at bounding box center [520, 244] width 481 height 28
type input "PaigeKrug_A114_CSP4"
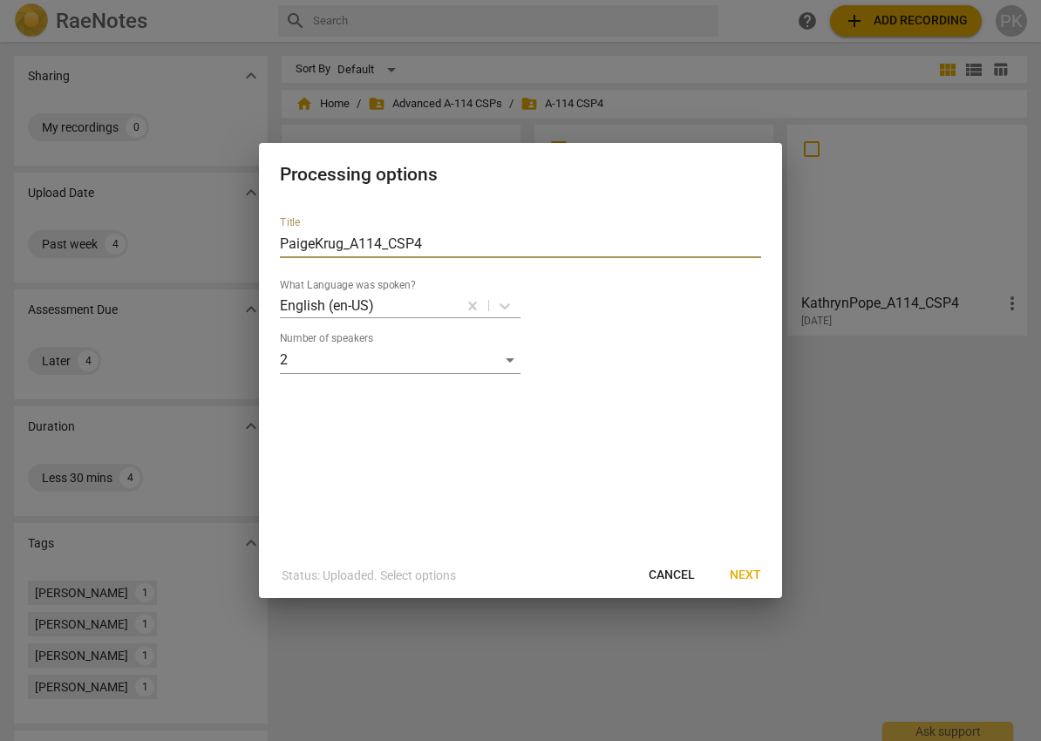
click at [754, 575] on span "Next" at bounding box center [745, 575] width 31 height 17
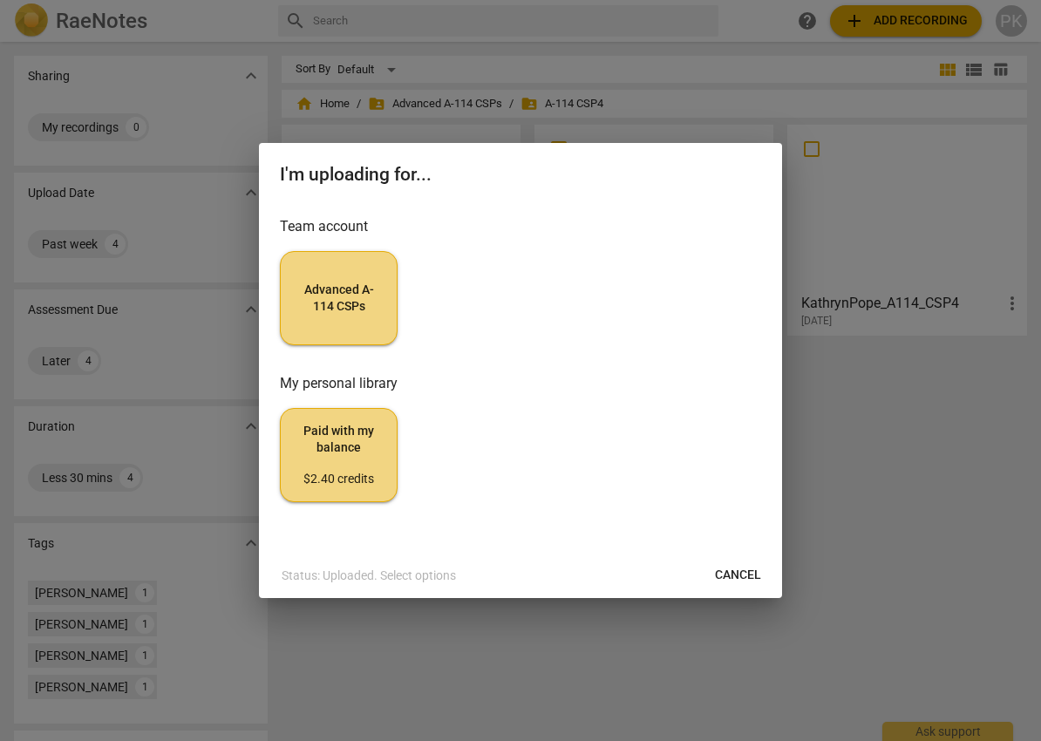
click at [378, 310] on span "Advanced A-114 CSPs" at bounding box center [339, 299] width 88 height 34
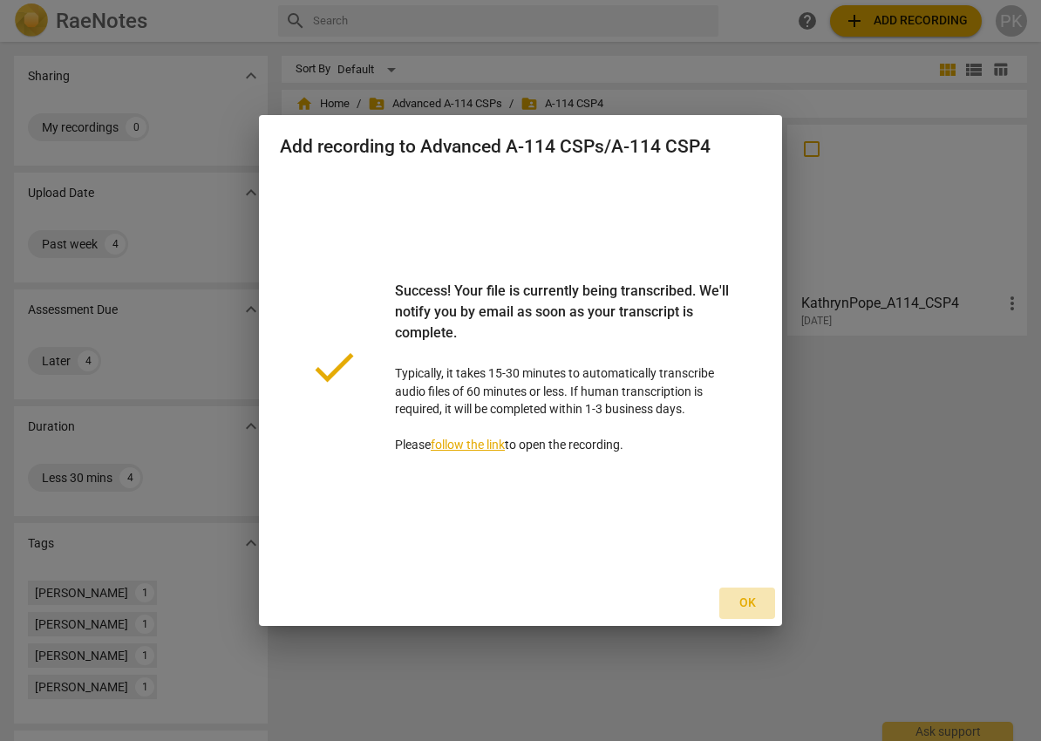
click at [747, 606] on span "Ok" at bounding box center [747, 603] width 28 height 17
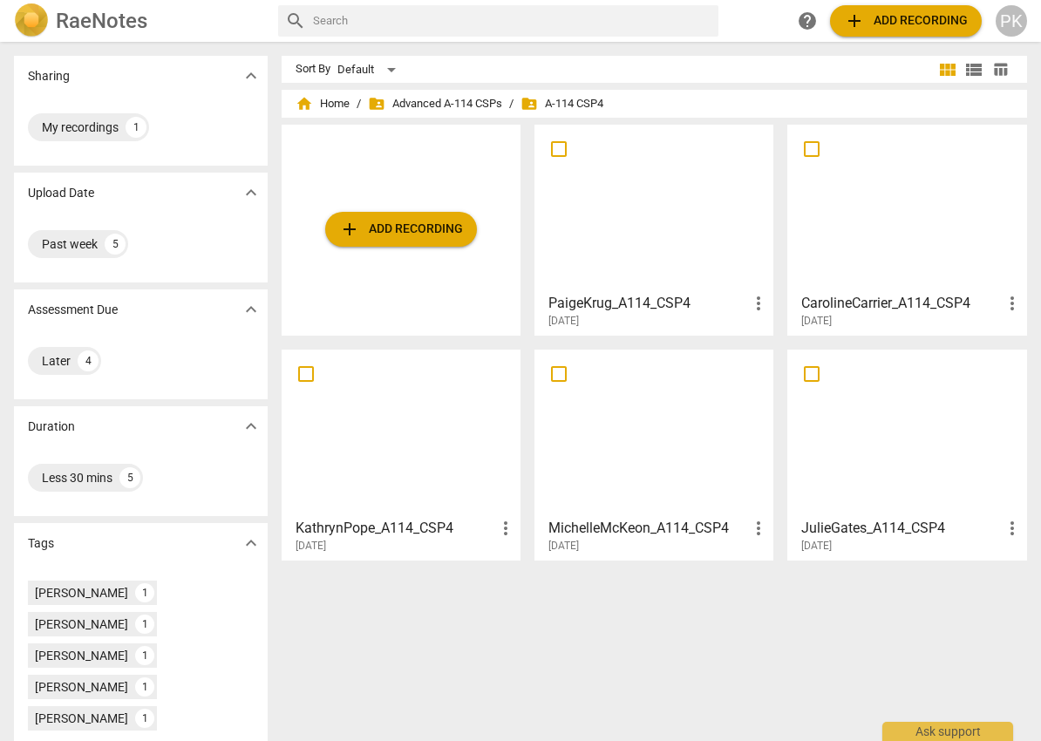
click at [717, 265] on div at bounding box center [654, 208] width 227 height 154
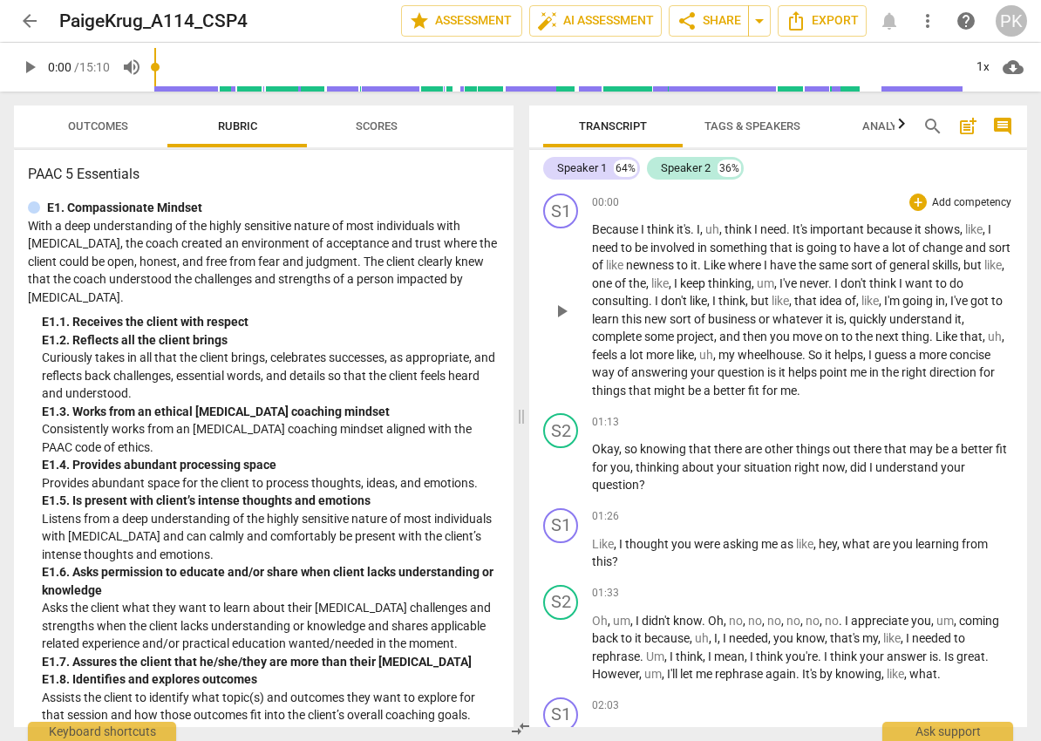
click at [569, 314] on span "play_arrow" at bounding box center [561, 311] width 21 height 21
click at [558, 313] on span "pause" at bounding box center [561, 311] width 21 height 21
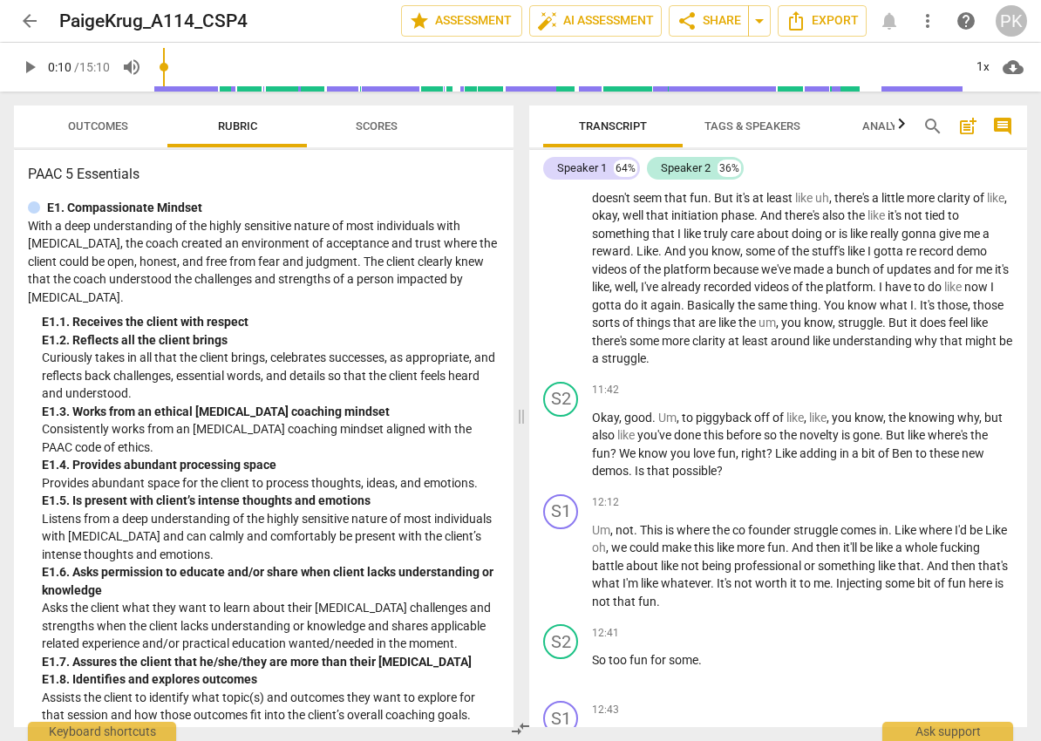
scroll to position [2748, 0]
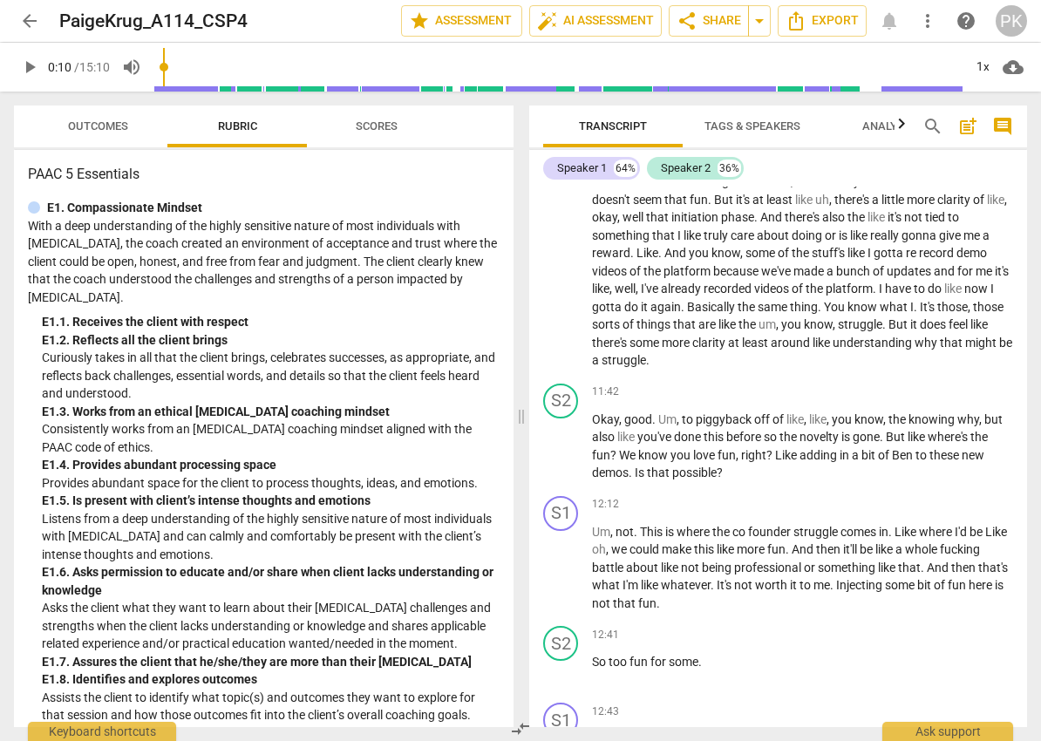
click at [953, 63] on input "range" at bounding box center [558, 67] width 808 height 56
drag, startPoint x: 959, startPoint y: 65, endPoint x: 975, endPoint y: 70, distance: 16.5
click at [963, 70] on input "range" at bounding box center [561, 67] width 801 height 56
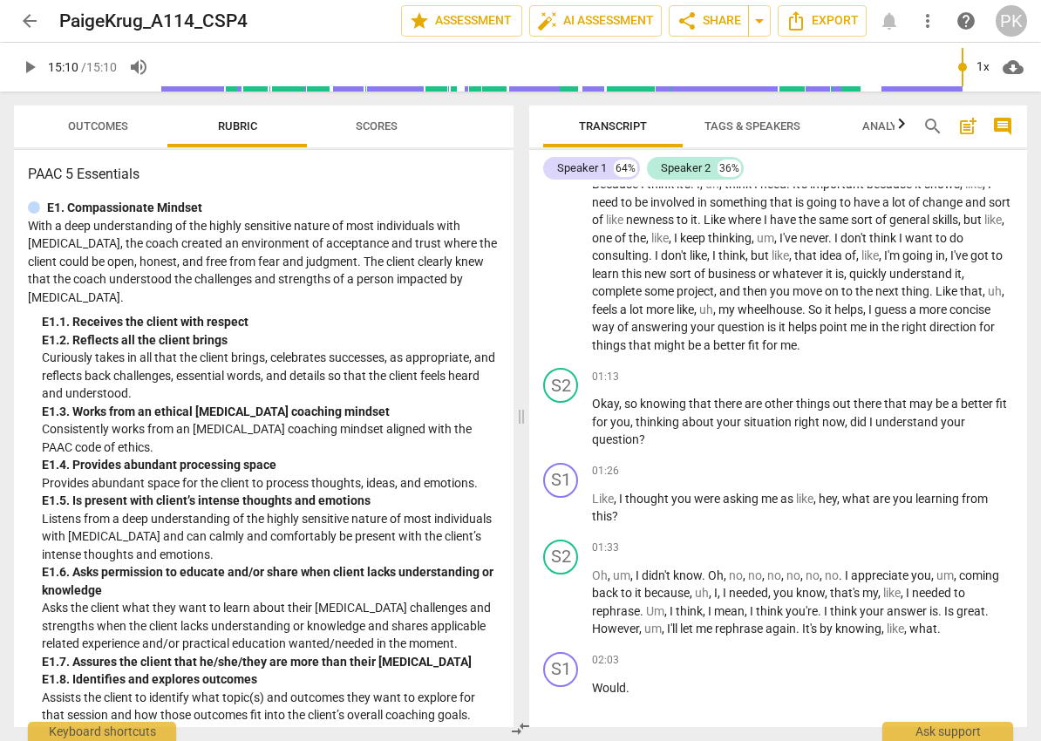
scroll to position [0, 0]
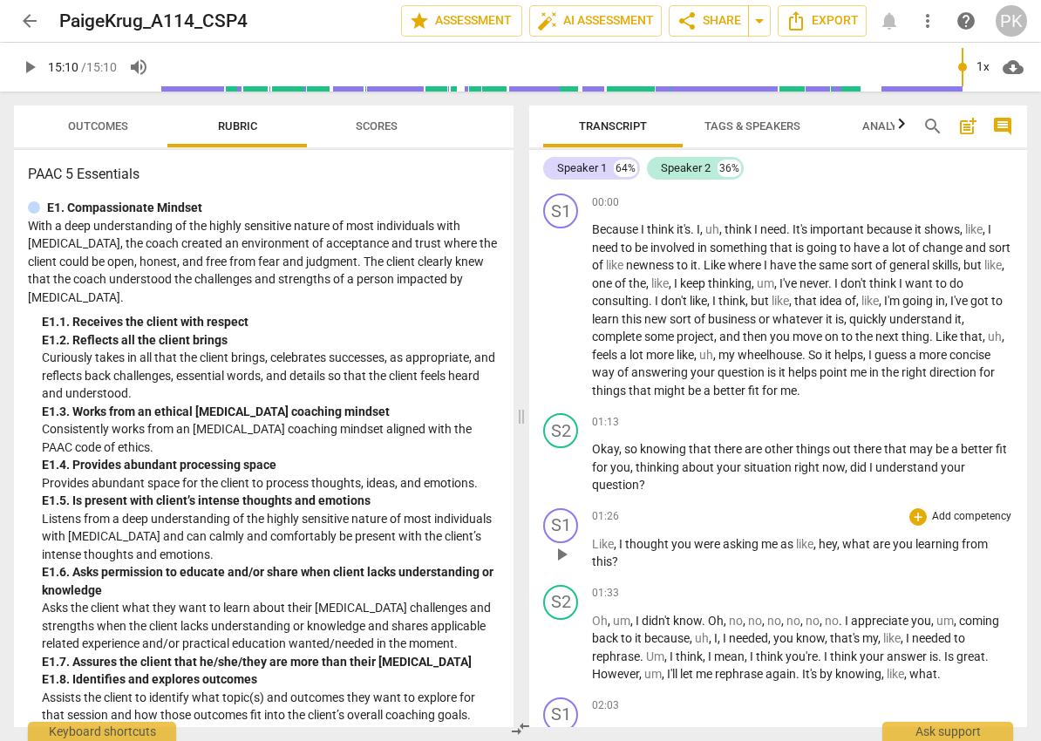
click at [565, 550] on span "play_arrow" at bounding box center [561, 554] width 21 height 21
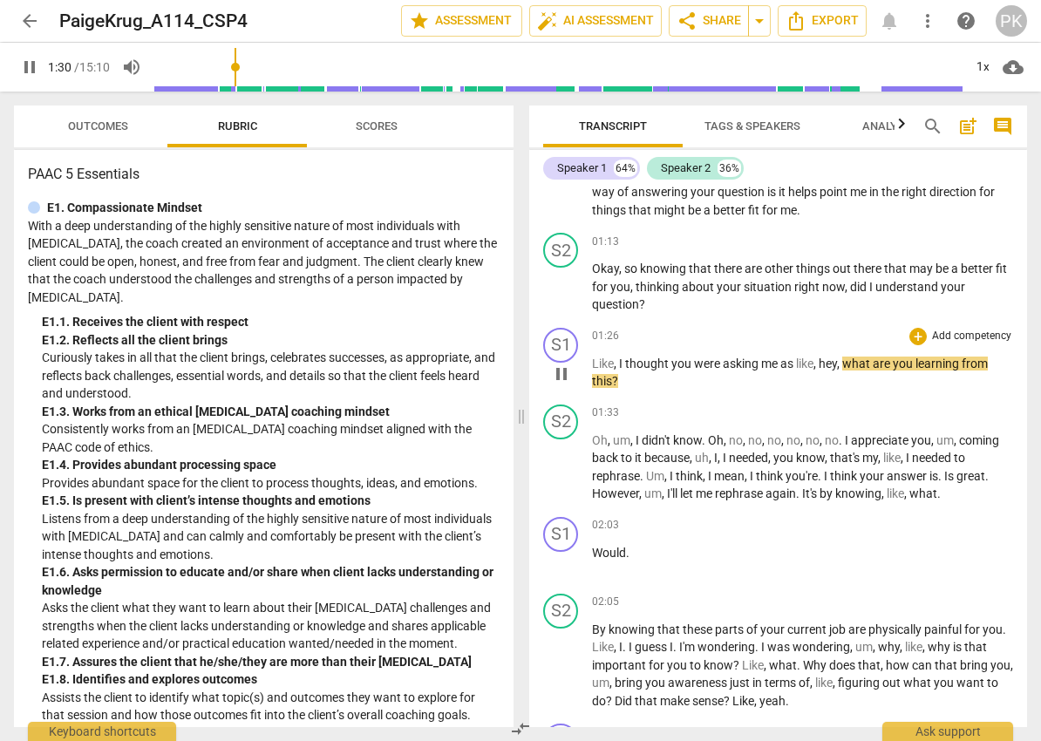
scroll to position [181, 0]
click at [31, 65] on span "pause" at bounding box center [29, 67] width 21 height 21
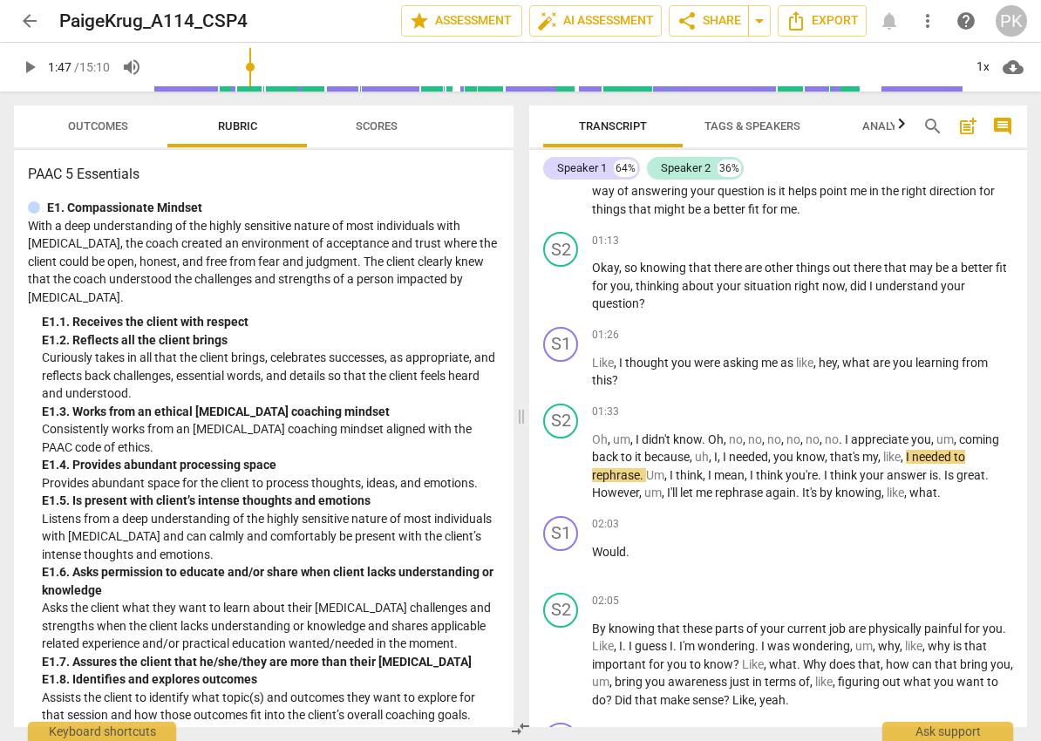
type input "107"
click at [31, 12] on span "arrow_back" at bounding box center [29, 20] width 21 height 21
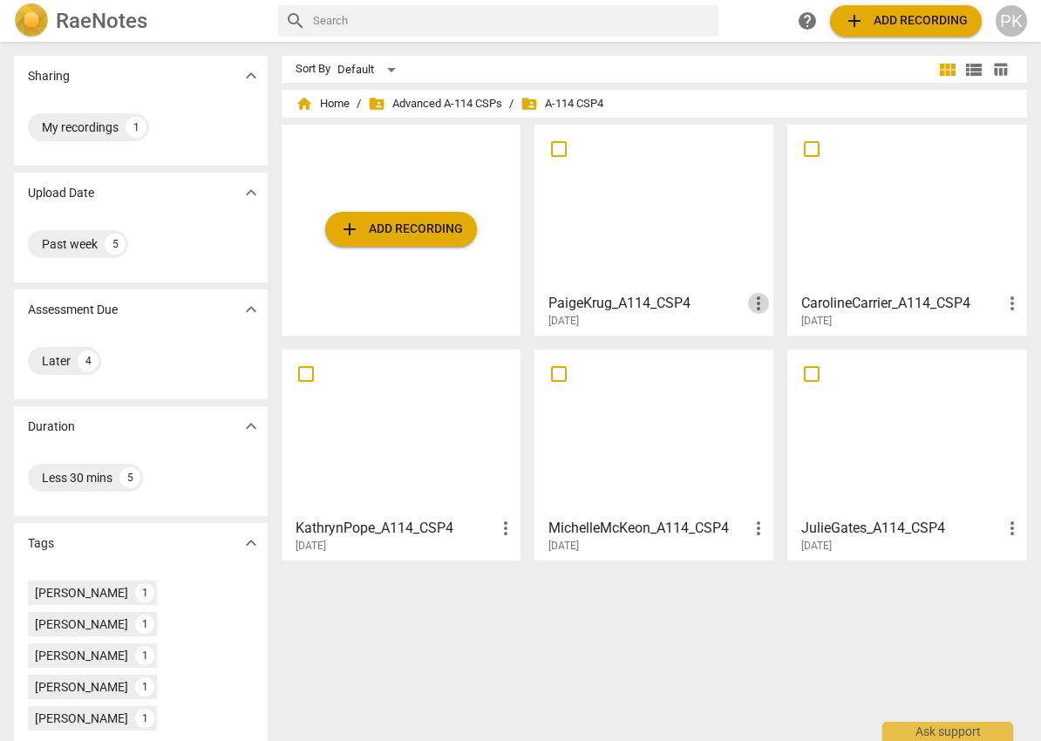
click at [754, 310] on span "more_vert" at bounding box center [758, 303] width 21 height 21
click at [787, 343] on li "Delete" at bounding box center [777, 345] width 66 height 42
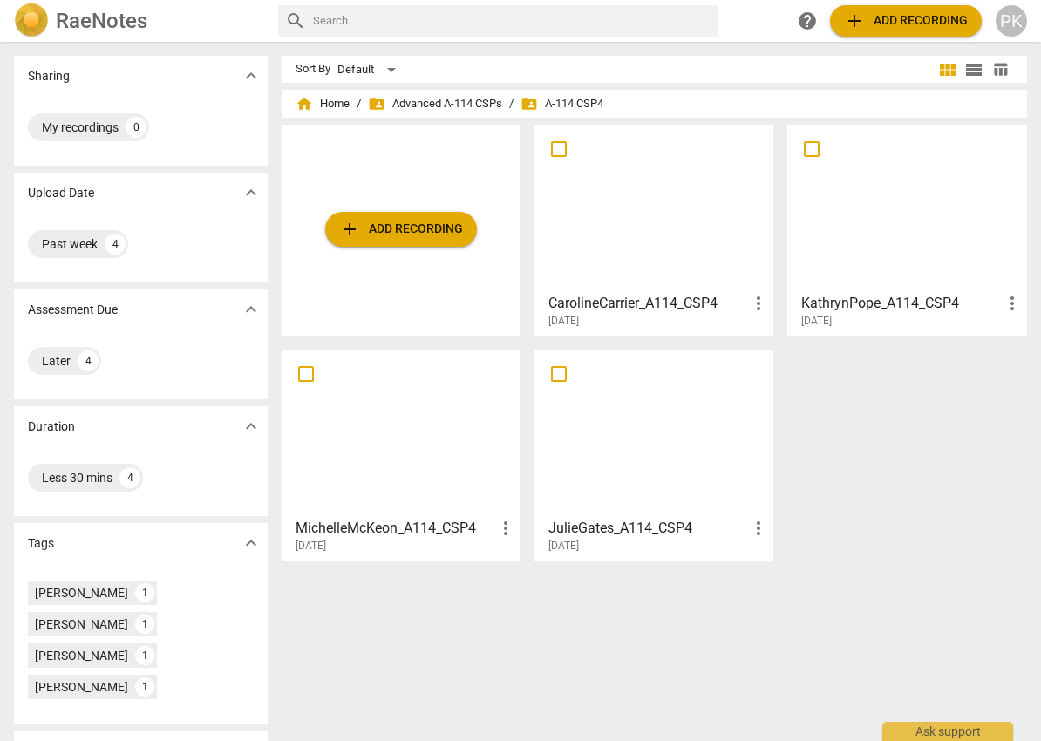
click at [394, 224] on span "add Add recording" at bounding box center [401, 229] width 124 height 21
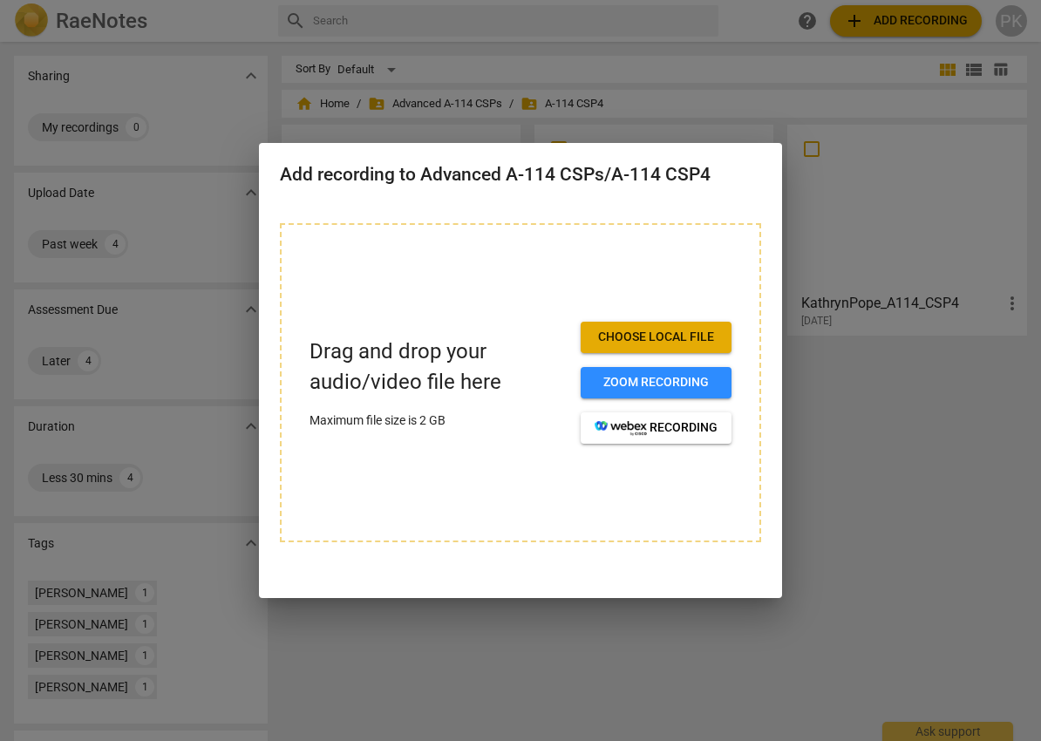
click at [692, 337] on span "Choose local file" at bounding box center [656, 337] width 123 height 17
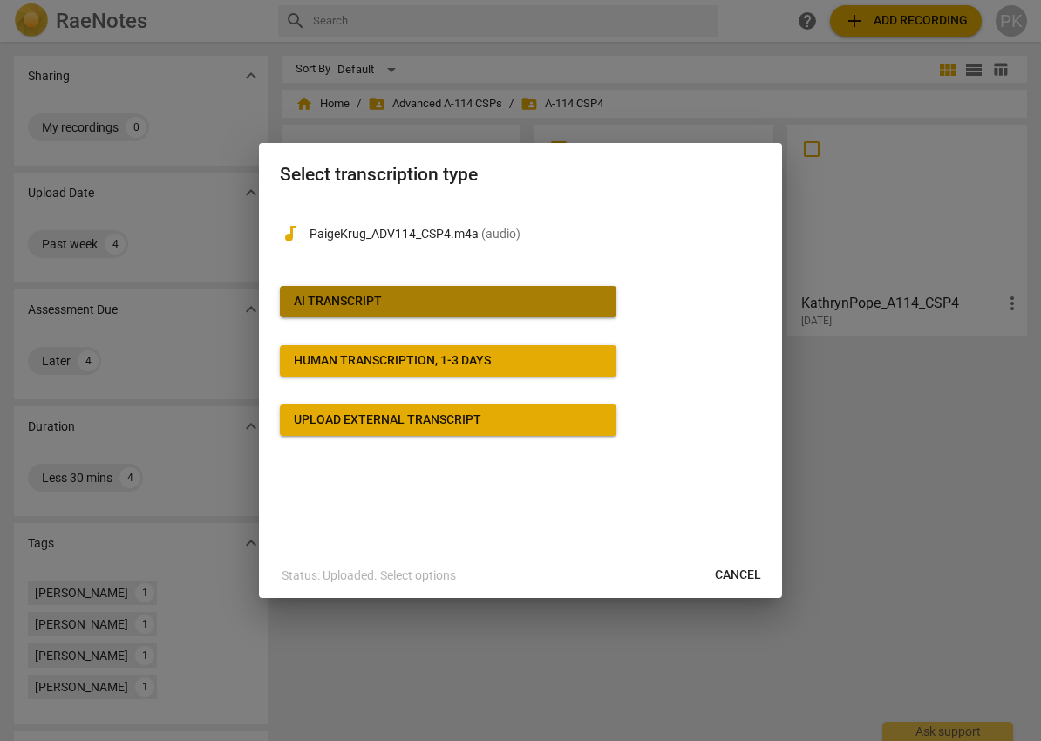
click at [537, 292] on button "AI Transcript" at bounding box center [448, 301] width 337 height 31
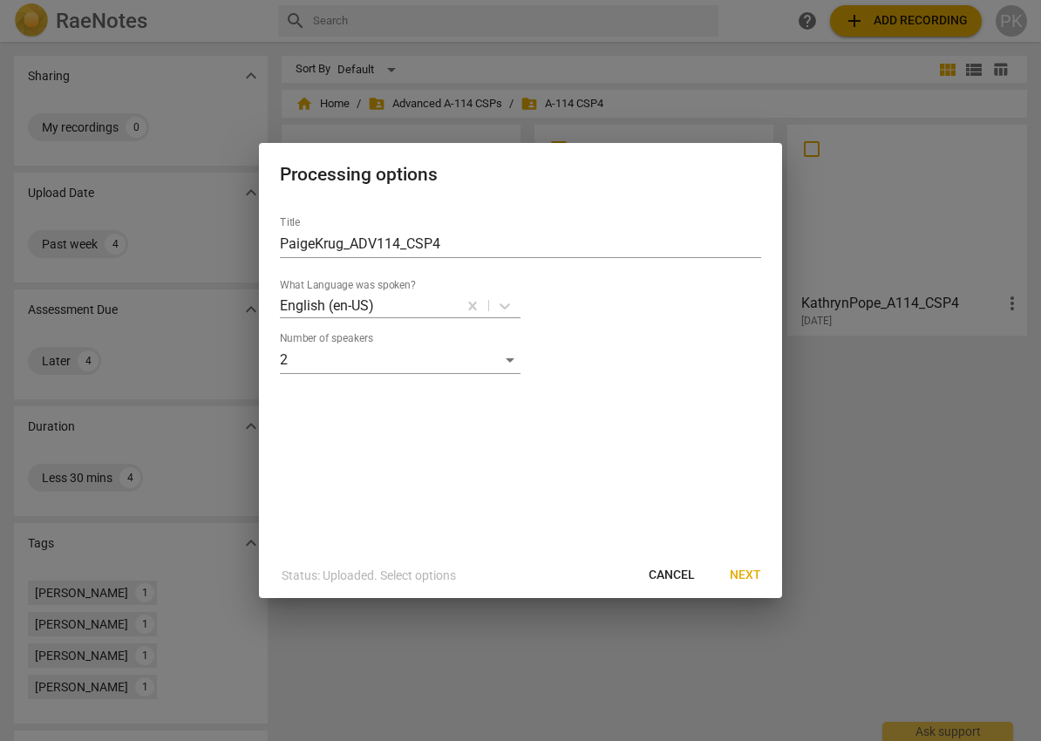
click at [751, 570] on span "Next" at bounding box center [745, 575] width 31 height 17
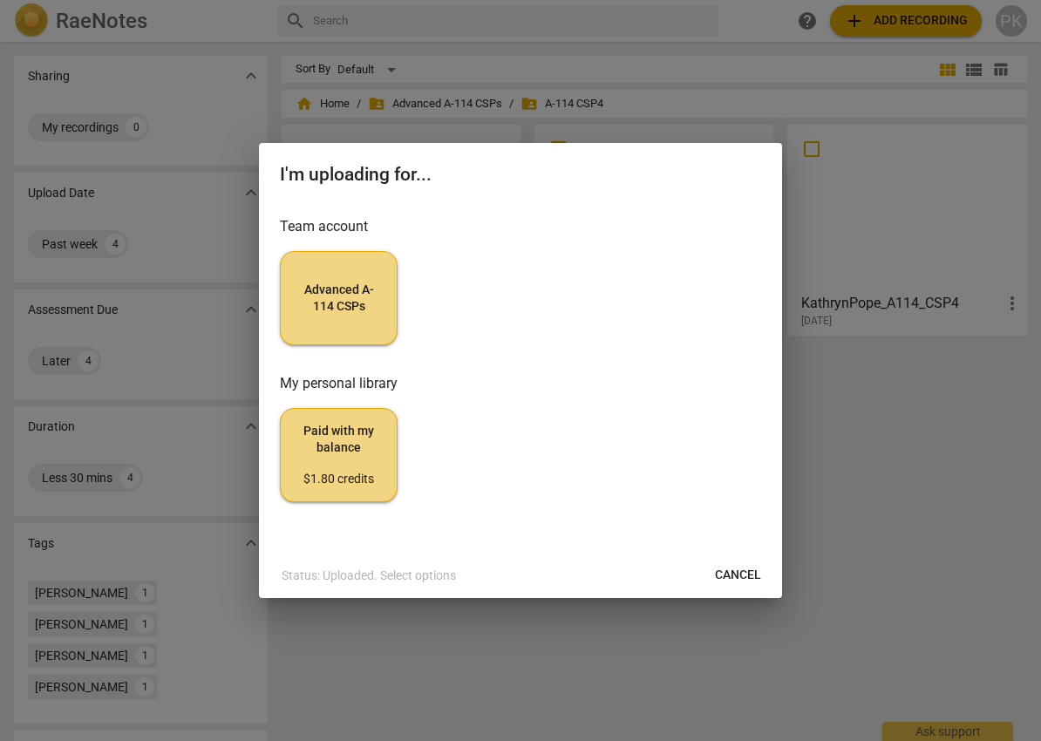
click at [356, 291] on span "Advanced A-114 CSPs" at bounding box center [339, 299] width 88 height 34
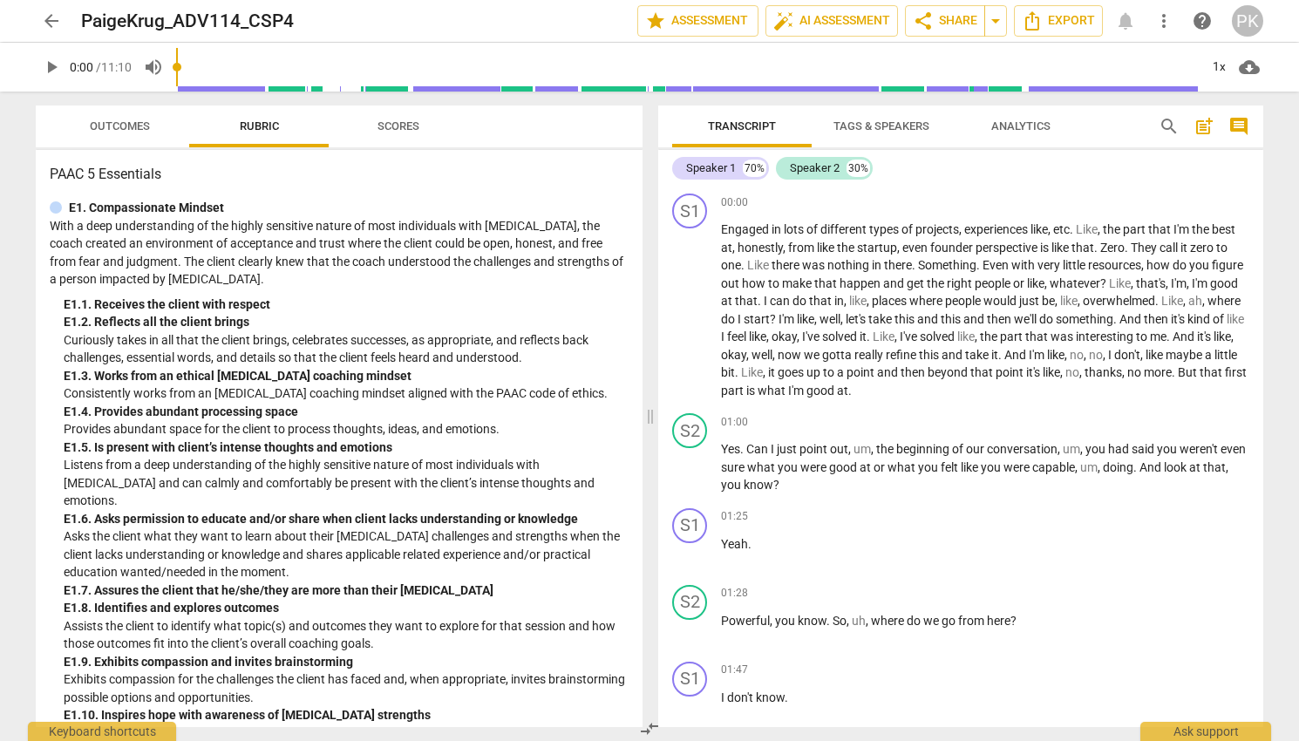
click at [110, 131] on span "Outcomes" at bounding box center [120, 125] width 60 height 13
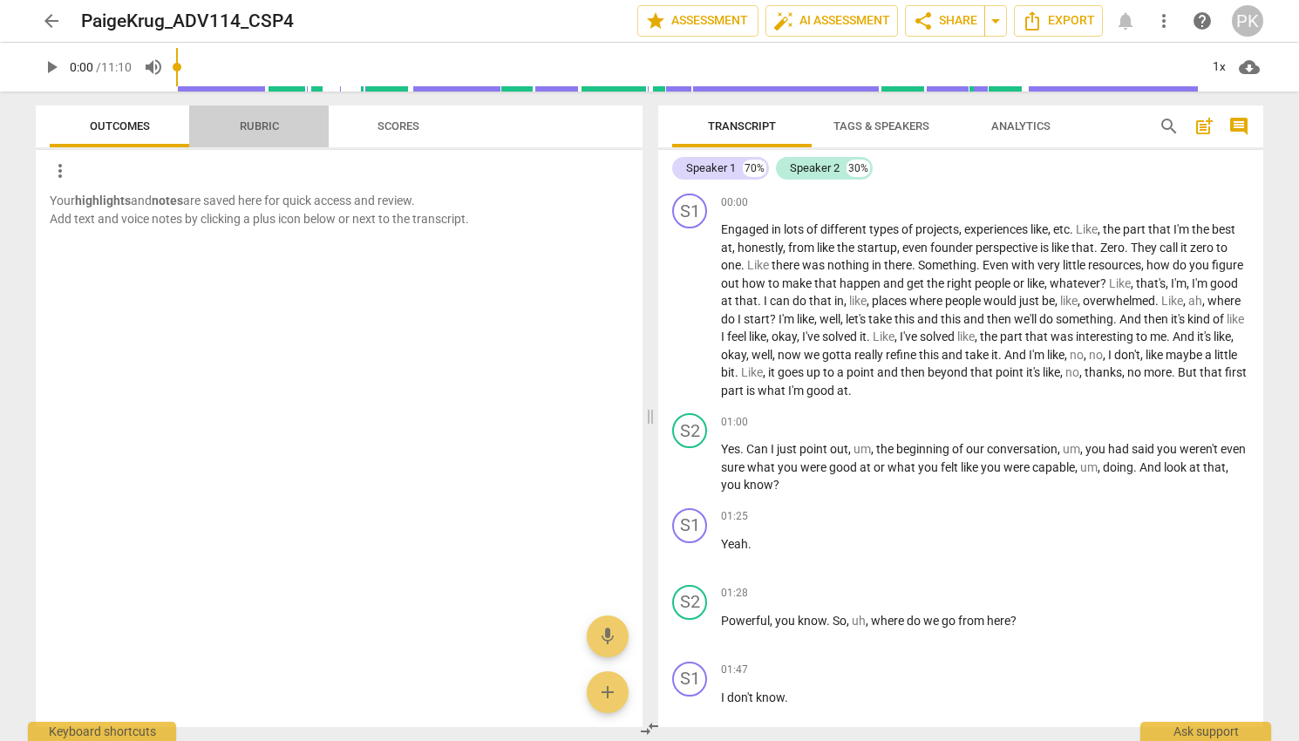
click at [241, 133] on span "Rubric" at bounding box center [259, 127] width 81 height 24
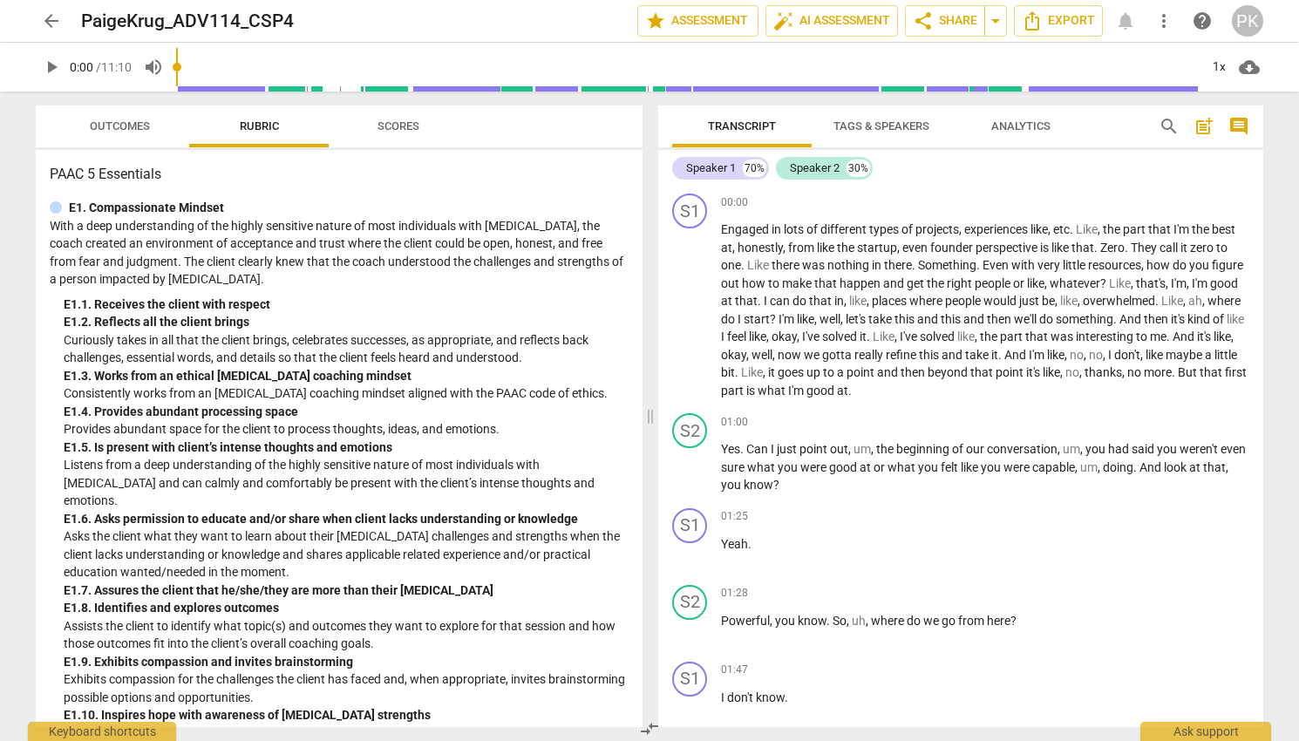
click at [383, 119] on span "Scores" at bounding box center [399, 127] width 84 height 24
